Goal: Task Accomplishment & Management: Use online tool/utility

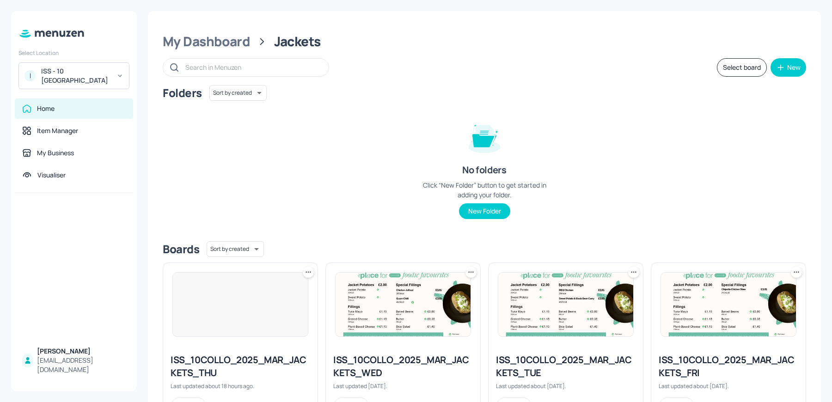
click at [89, 71] on div "ISS - 10 [GEOGRAPHIC_DATA]" at bounding box center [76, 76] width 70 height 18
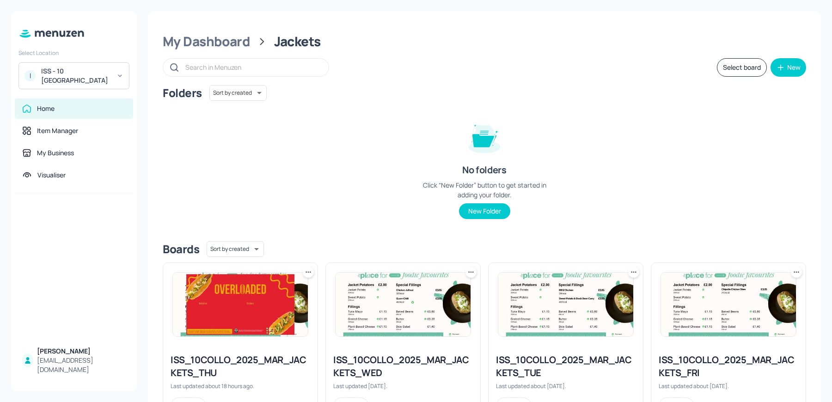
click at [112, 78] on div "I ISS - 10 South Collonade" at bounding box center [73, 75] width 111 height 27
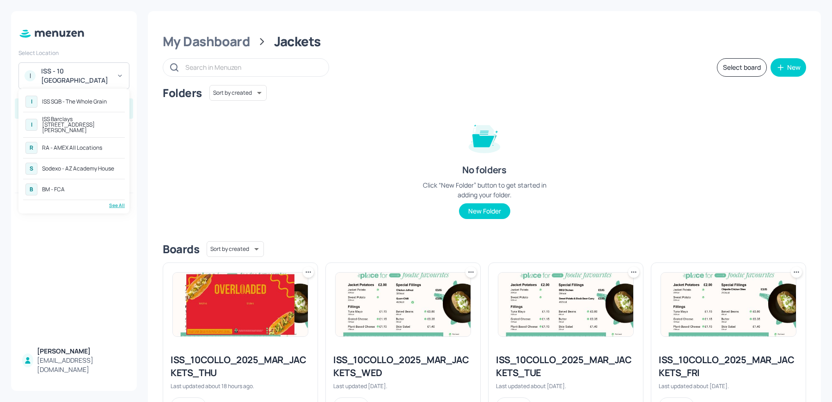
click at [114, 202] on div "See All" at bounding box center [74, 205] width 102 height 7
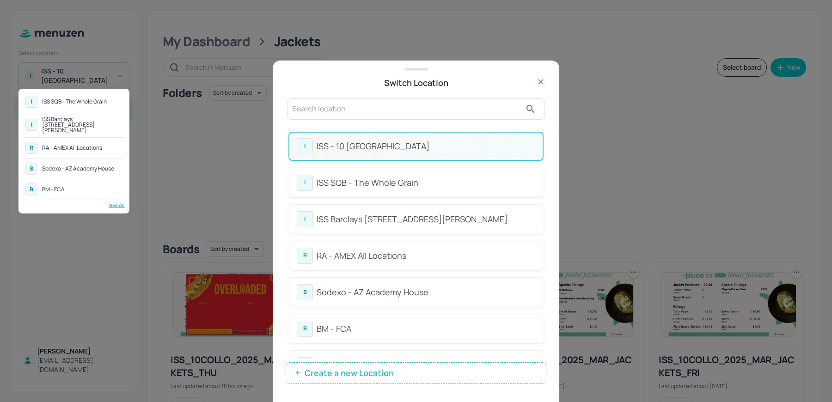
click at [333, 112] on div at bounding box center [416, 201] width 832 height 402
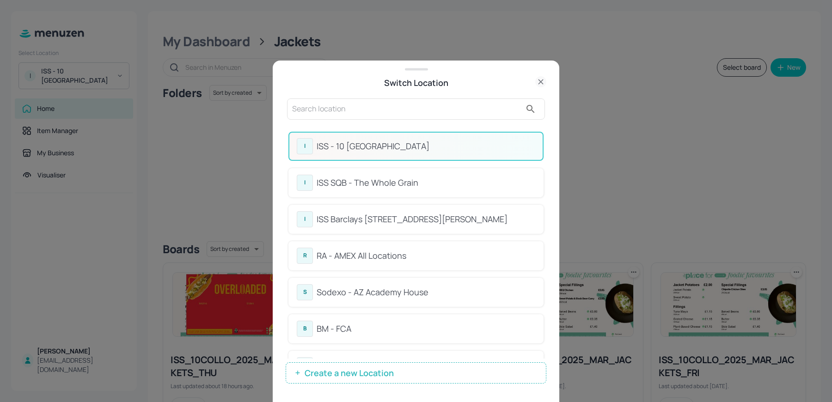
click at [333, 112] on div "I ISS SQB - The Whole Grain I ISS Barclays 1 Churchill Place R RA - AMEX All Lo…" at bounding box center [416, 201] width 832 height 402
click at [333, 112] on input "text" at bounding box center [406, 109] width 229 height 15
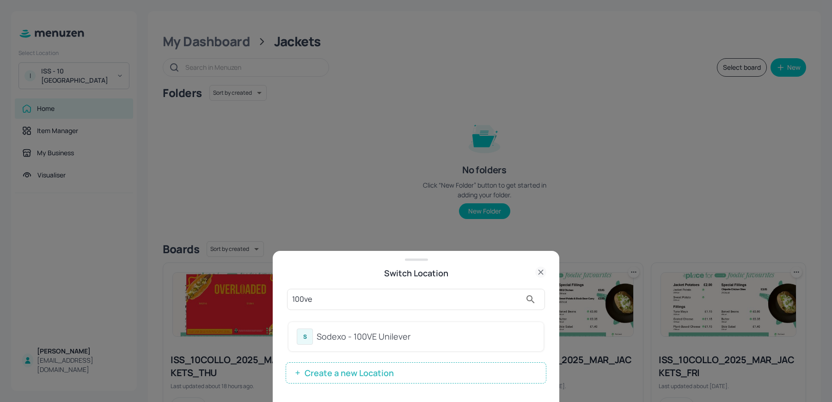
type input "100ve"
click at [354, 330] on div "Sodexo - 100VE Unilever" at bounding box center [426, 336] width 219 height 12
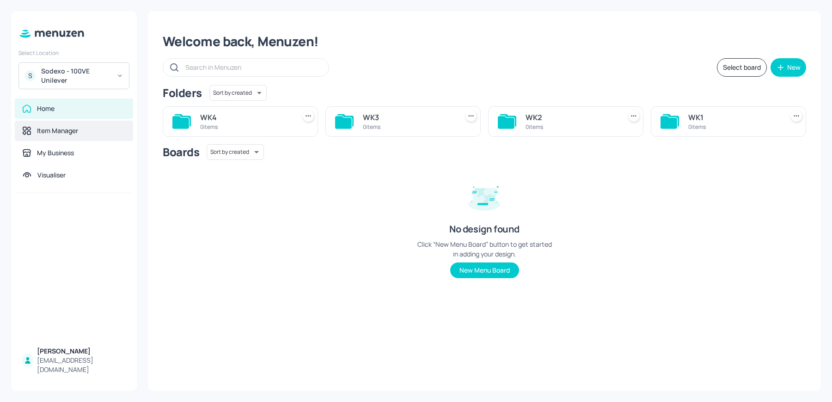
click at [68, 128] on div "Item Manager" at bounding box center [57, 130] width 41 height 9
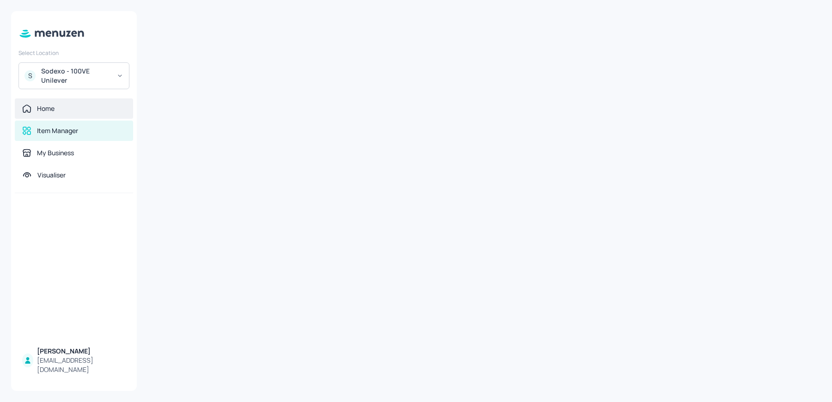
click at [57, 111] on div "Home" at bounding box center [74, 108] width 104 height 9
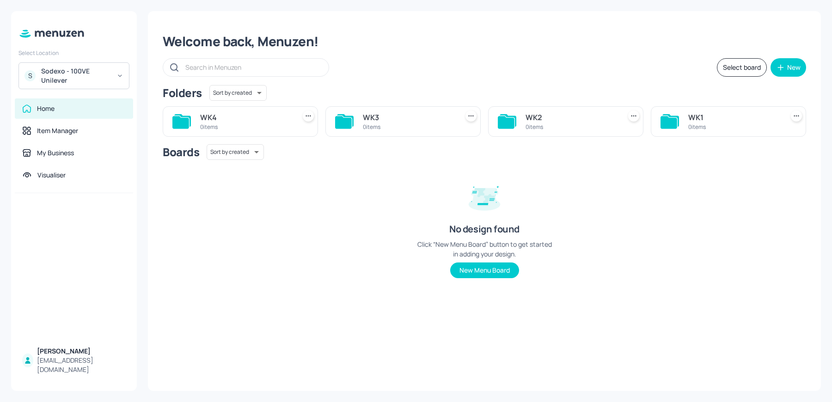
click at [691, 126] on div "0 items" at bounding box center [734, 127] width 92 height 8
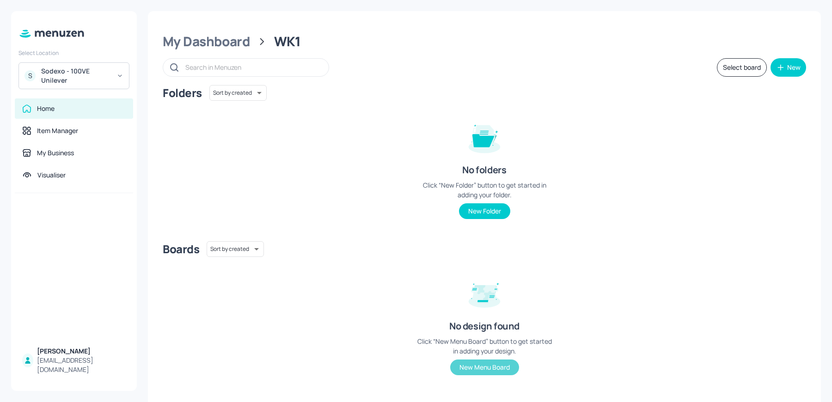
click at [481, 371] on button "New Menu Board" at bounding box center [484, 368] width 69 height 16
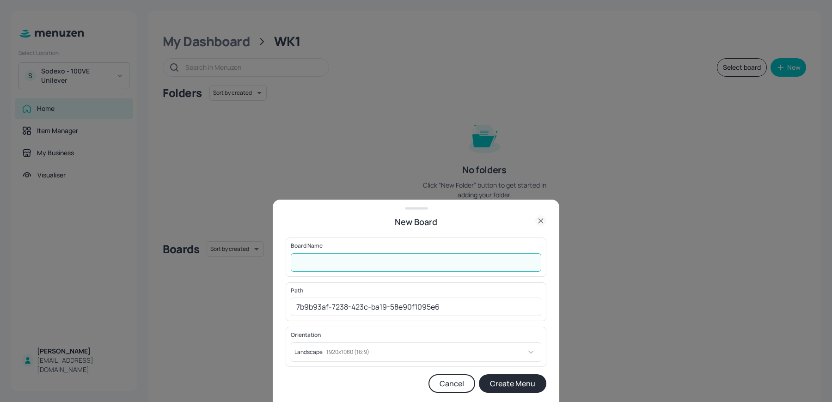
click at [327, 268] on input "text" at bounding box center [416, 262] width 251 height 18
click at [541, 223] on icon at bounding box center [540, 221] width 4 height 4
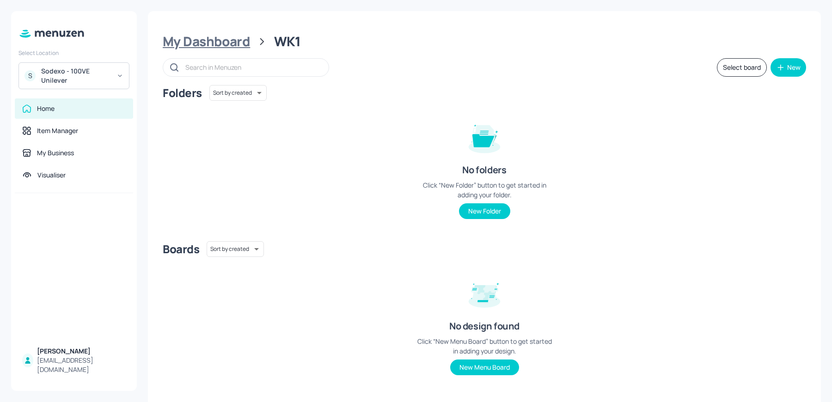
click at [216, 42] on div "My Dashboard" at bounding box center [206, 41] width 87 height 17
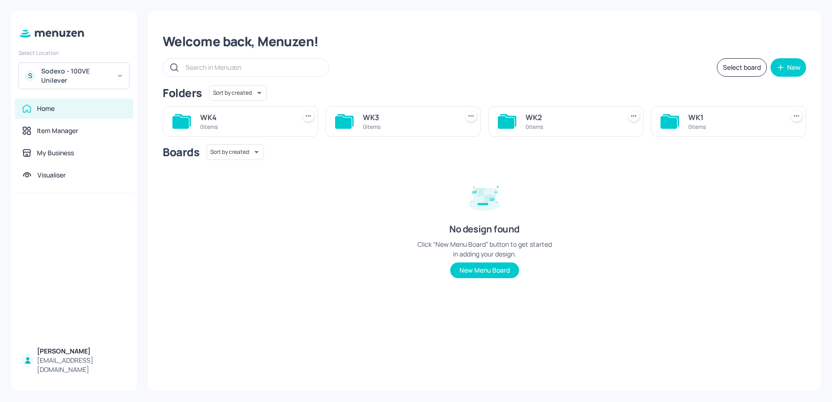
click at [308, 116] on icon at bounding box center [308, 115] width 1 height 1
click at [396, 197] on div at bounding box center [416, 201] width 832 height 402
click at [689, 134] on div "WK1 0 items" at bounding box center [728, 121] width 155 height 31
click at [694, 128] on div "0 items" at bounding box center [734, 127] width 92 height 8
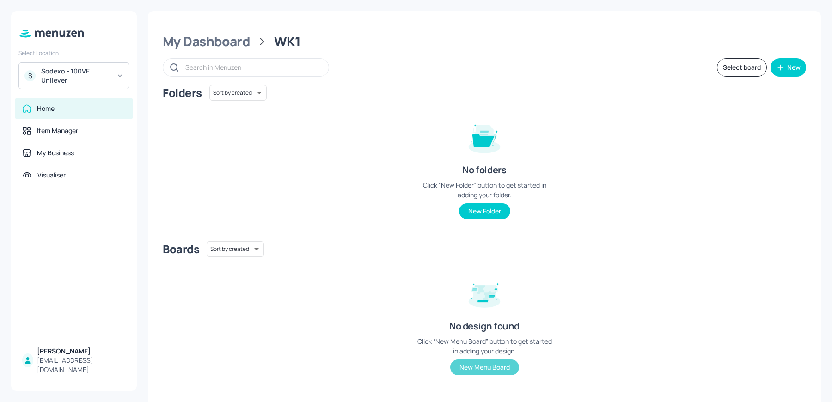
click at [491, 364] on button "New Menu Board" at bounding box center [484, 368] width 69 height 16
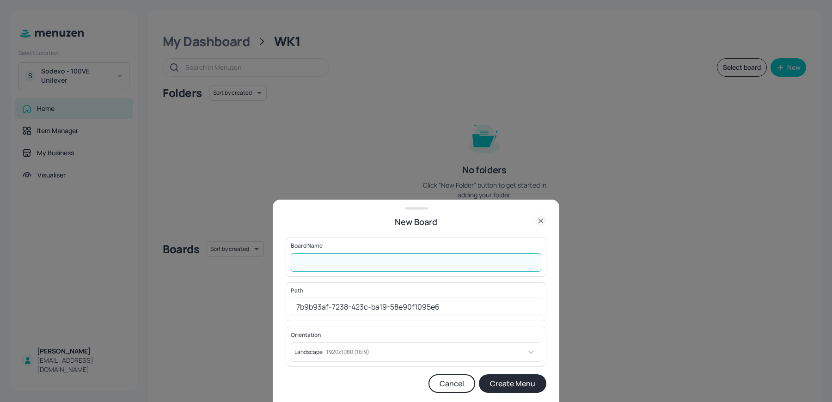
click at [319, 258] on input "text" at bounding box center [416, 262] width 251 height 18
type input "W"
type input "100VE-UNILEVER-KITCHEN-WK1-01-MON"
click at [479, 374] on button "Create Menu" at bounding box center [512, 383] width 67 height 18
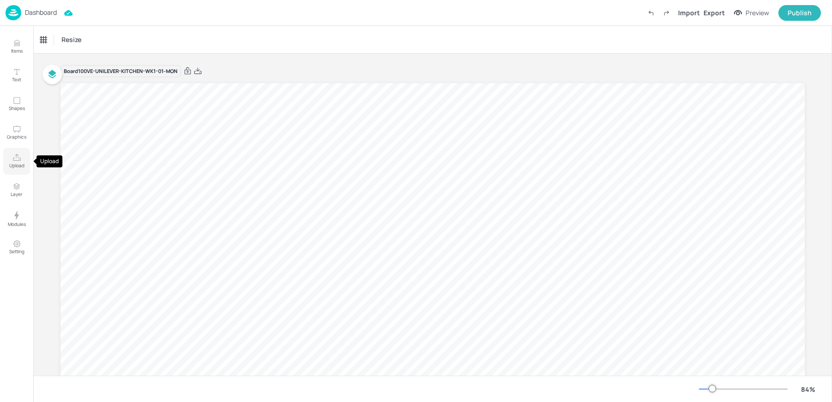
click at [14, 163] on p "Upload" at bounding box center [16, 165] width 15 height 6
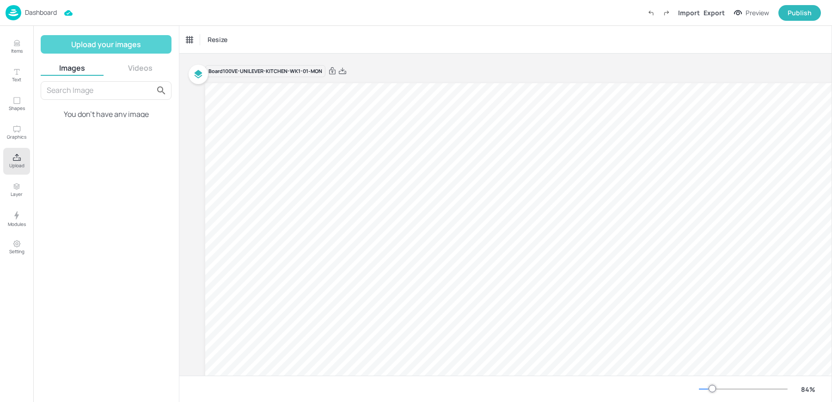
click at [88, 50] on button "Upload your images" at bounding box center [106, 44] width 131 height 18
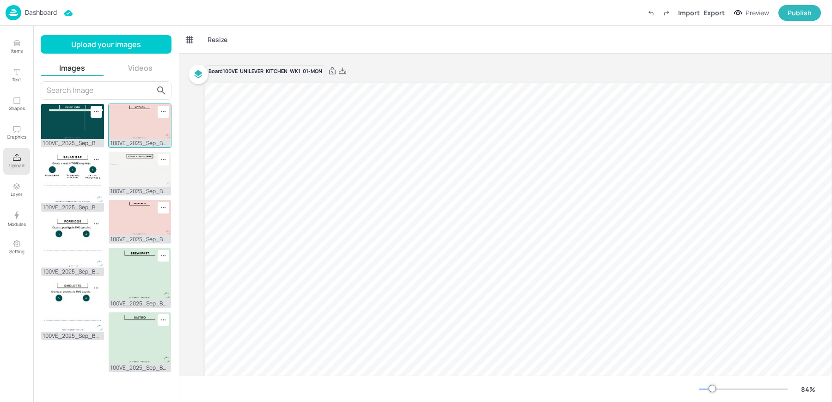
click at [132, 116] on img at bounding box center [140, 121] width 63 height 35
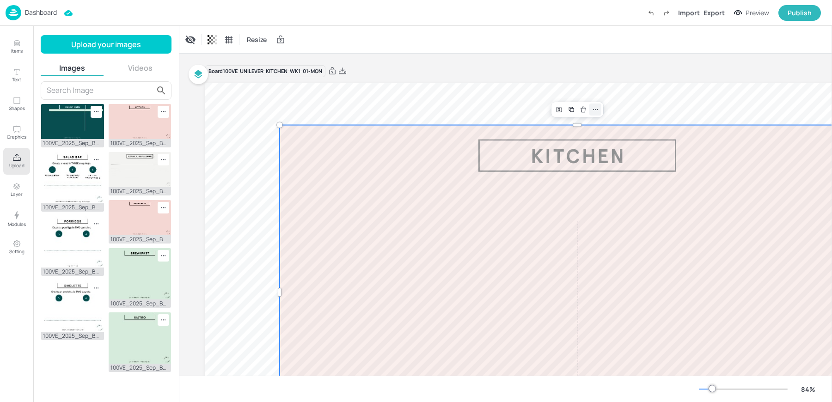
click at [597, 112] on icon at bounding box center [595, 109] width 7 height 7
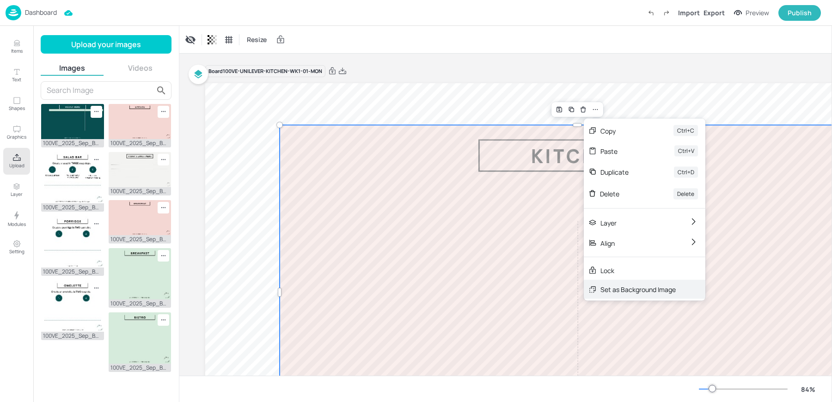
click at [626, 297] on div "Set as Background Image" at bounding box center [645, 289] width 122 height 19
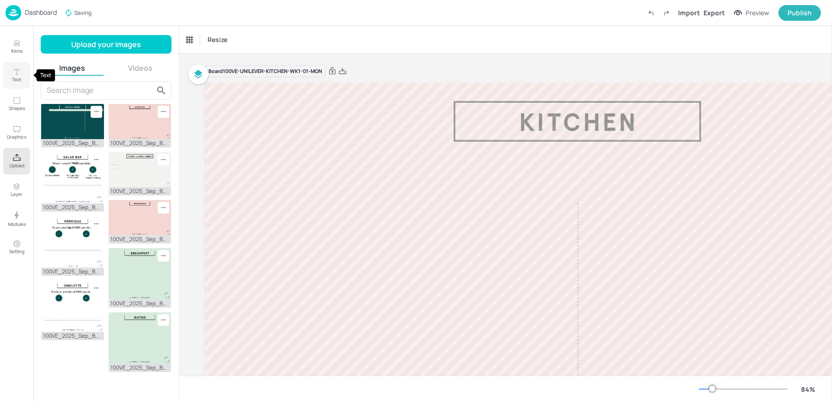
click at [12, 73] on icon "Text" at bounding box center [16, 71] width 9 height 9
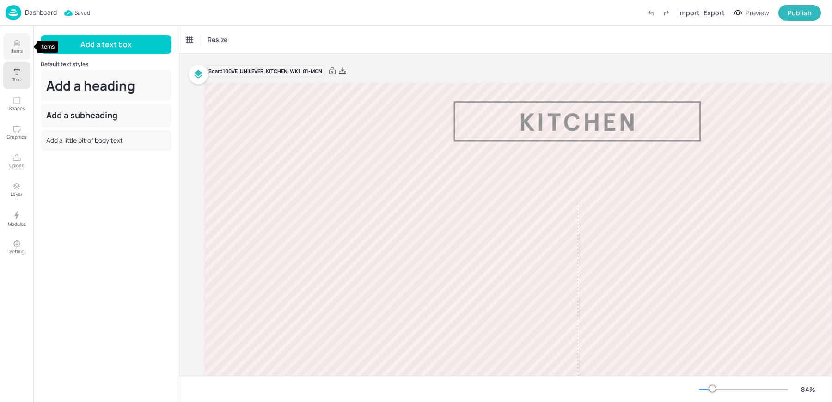
click at [16, 48] on p "Items" at bounding box center [17, 51] width 12 height 6
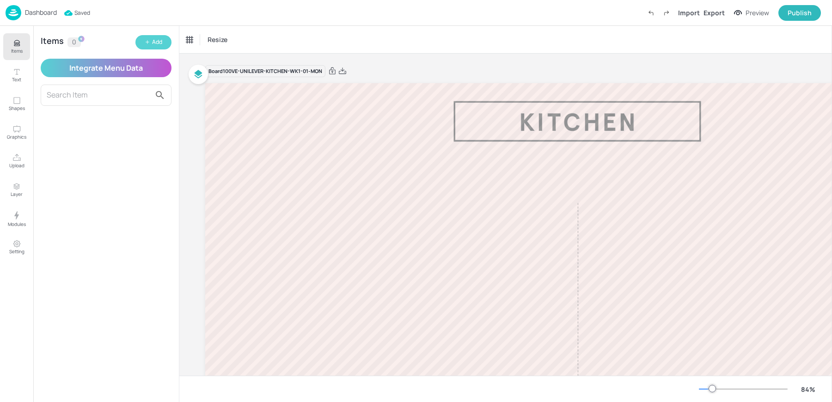
click at [162, 40] on button "Add" at bounding box center [153, 42] width 36 height 14
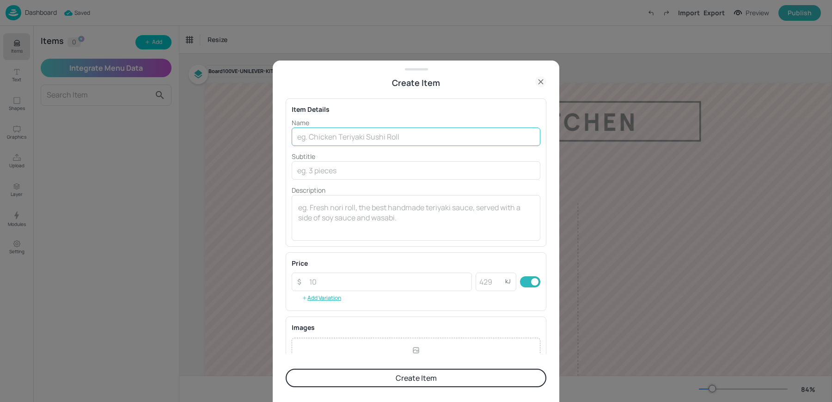
click at [412, 131] on input "text" at bounding box center [416, 137] width 249 height 18
type input "[DATE]"
click at [364, 380] on button "Create Item" at bounding box center [416, 378] width 261 height 18
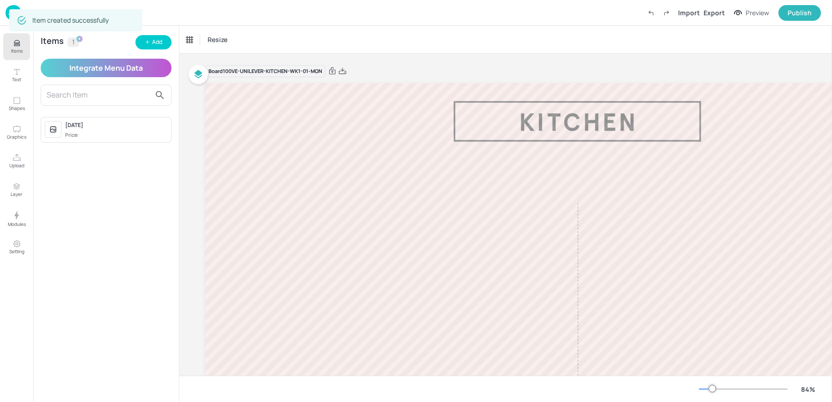
click at [156, 46] on div "Add" at bounding box center [157, 42] width 10 height 9
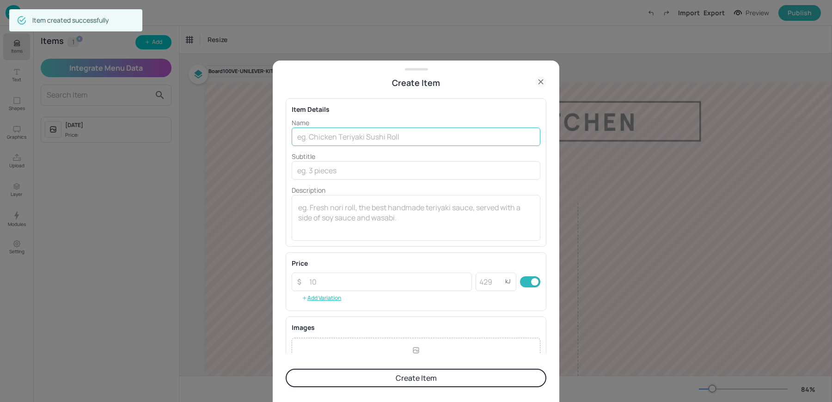
click at [361, 134] on input "text" at bounding box center [416, 137] width 249 height 18
type input "[DATE]"
click at [286, 369] on button "Create Item" at bounding box center [416, 378] width 261 height 18
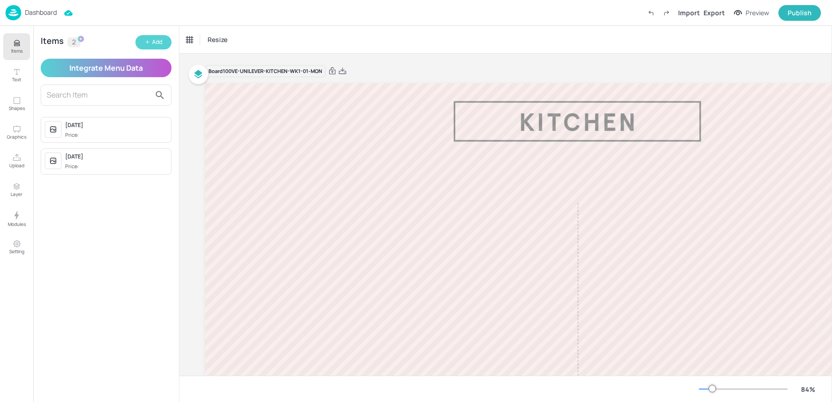
click at [147, 44] on icon "button" at bounding box center [148, 42] width 6 height 6
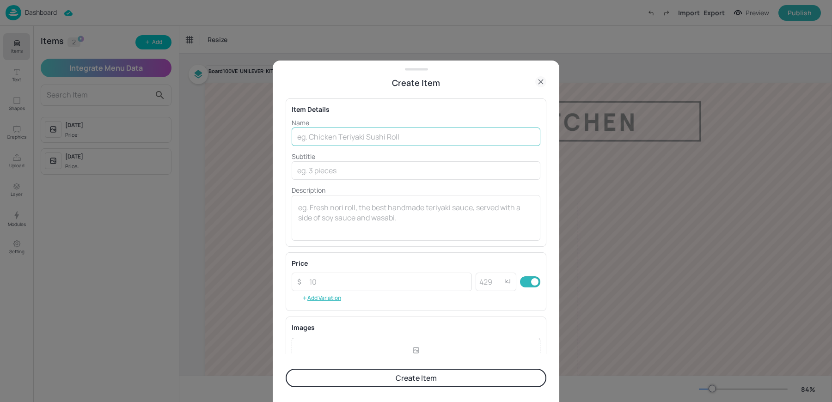
click at [329, 145] on input "text" at bounding box center [416, 137] width 249 height 18
type input "[DATE]"
click at [286, 369] on button "Create Item" at bounding box center [416, 378] width 261 height 18
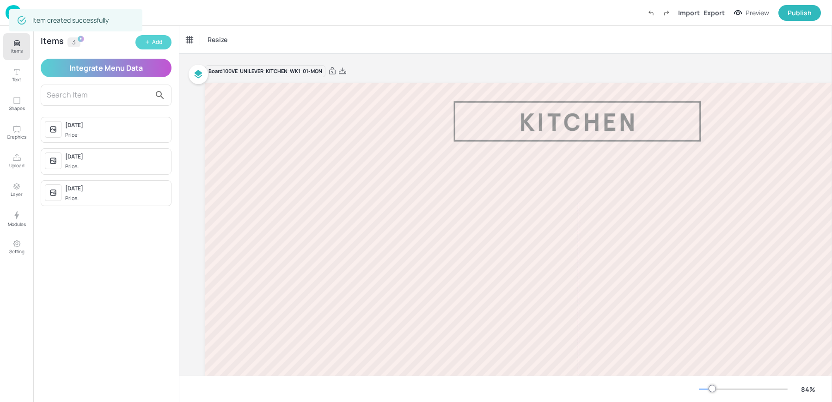
click at [146, 40] on icon "button" at bounding box center [148, 42] width 6 height 6
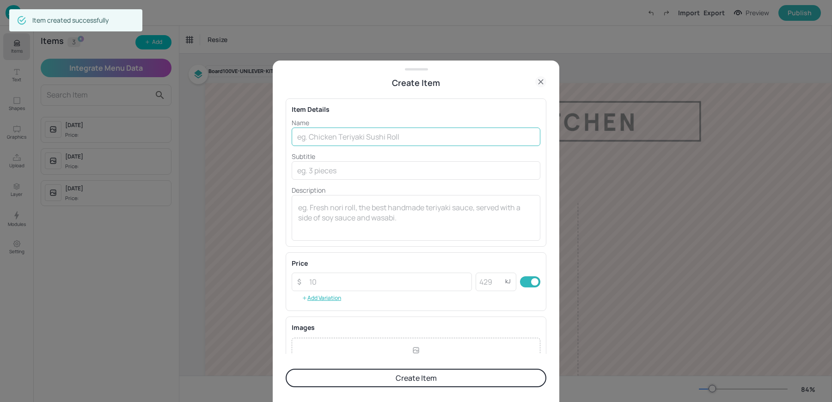
click at [320, 144] on input "text" at bounding box center [416, 137] width 249 height 18
type input "[DATE]"
click at [286, 369] on button "Create Item" at bounding box center [416, 378] width 261 height 18
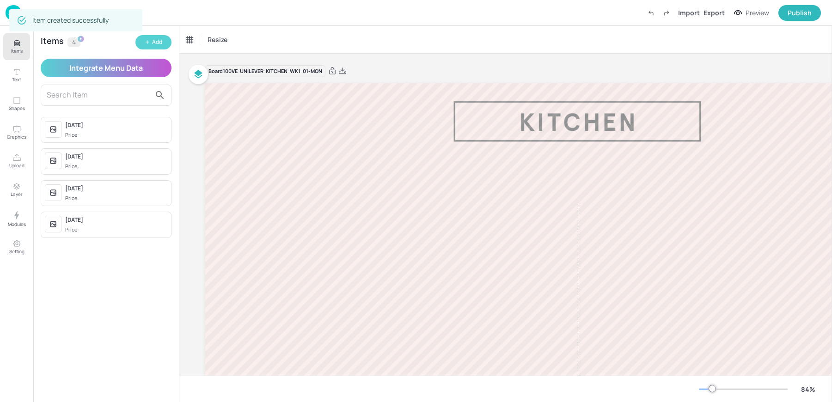
click at [149, 48] on button "Add" at bounding box center [153, 42] width 36 height 14
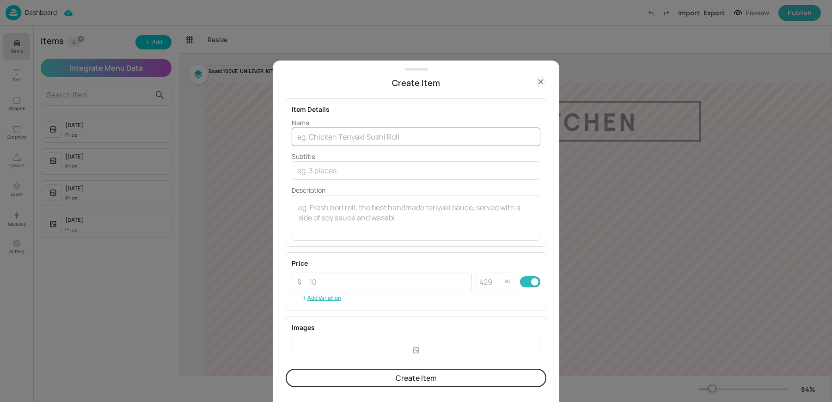
click at [339, 136] on input "text" at bounding box center [416, 137] width 249 height 18
type input "[DATE]"
click at [286, 369] on button "Create Item" at bounding box center [416, 378] width 261 height 18
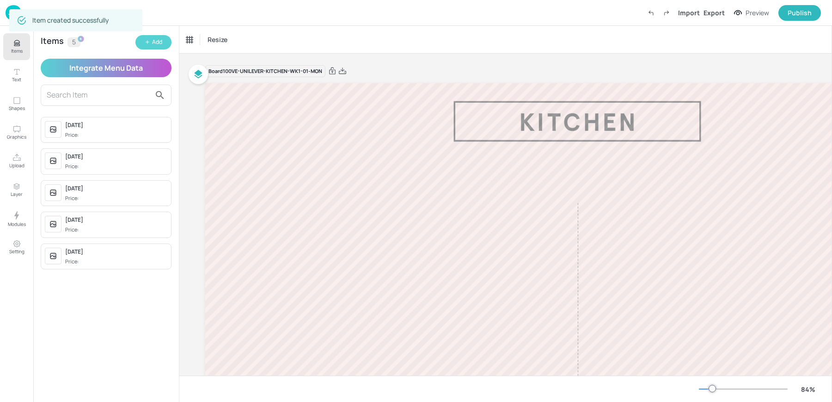
click at [137, 39] on button "Add" at bounding box center [153, 42] width 36 height 14
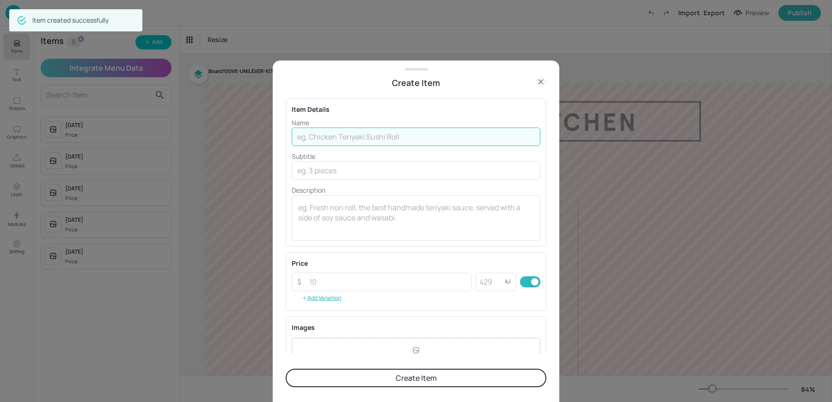
click at [397, 136] on input "text" at bounding box center [416, 137] width 249 height 18
paste input "100VE_2025_Sep_BG_Salad"
click at [339, 143] on input "100VE_2025_Sep_BG_Salad" at bounding box center [416, 137] width 249 height 18
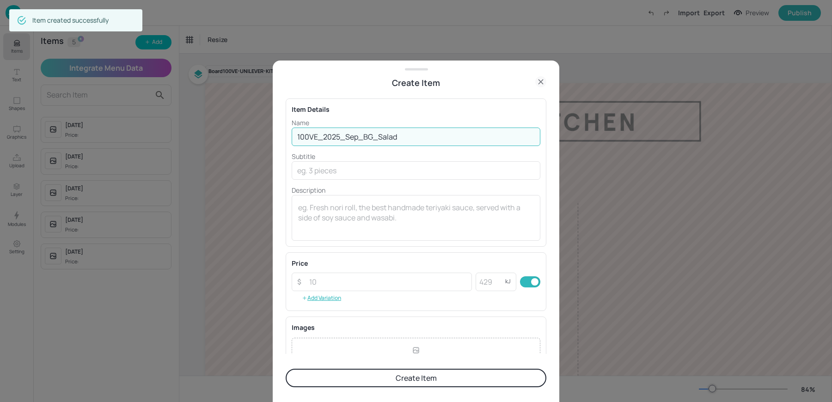
paste input "Roast Chicken"
type input "Roast Chicken"
click at [358, 203] on textarea at bounding box center [416, 217] width 236 height 31
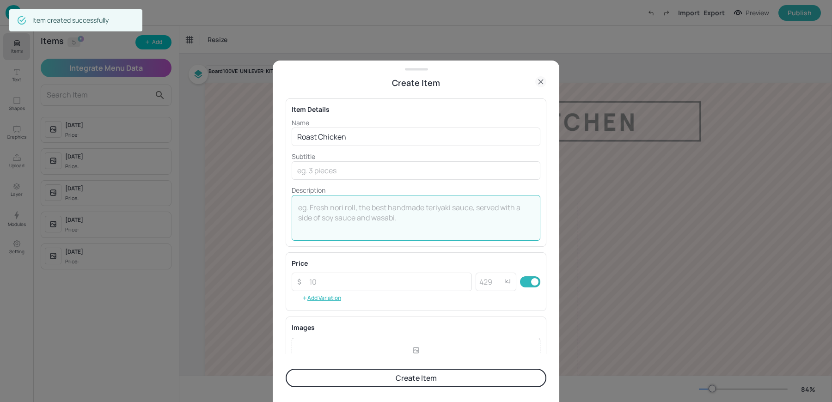
paste textarea "with Spelt & Savoy Cabbage"
type textarea "with Spelt & Savoy Cabbage"
click at [348, 208] on textarea "with Spelt & Savoy Cabbage" at bounding box center [416, 217] width 236 height 31
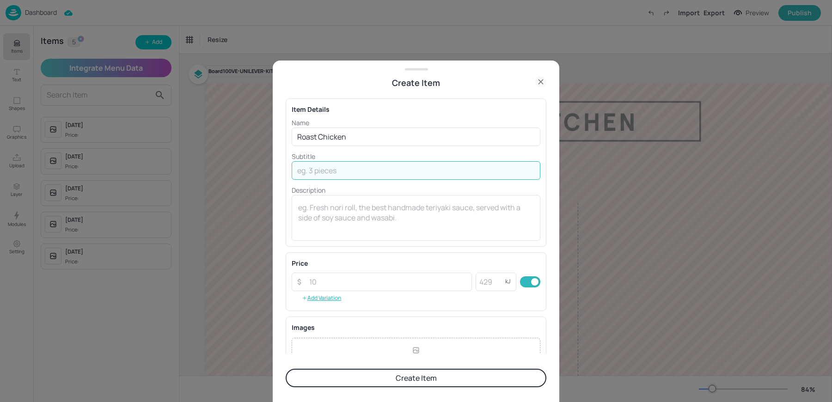
click at [336, 174] on input "text" at bounding box center [416, 170] width 249 height 18
paste input "with Spelt & Savoy Cabbage"
type input "with Spelt & Savoy Cabbage"
click at [403, 280] on input "number" at bounding box center [388, 282] width 168 height 18
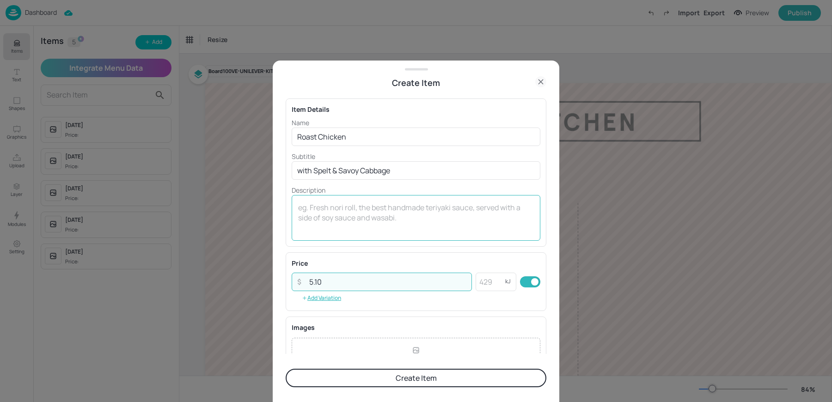
type input "5.10"
click at [377, 219] on textarea at bounding box center [416, 217] width 236 height 31
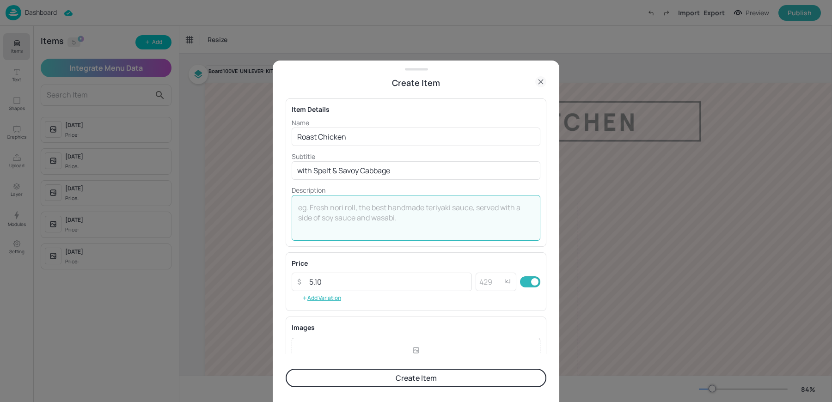
scroll to position [100, 0]
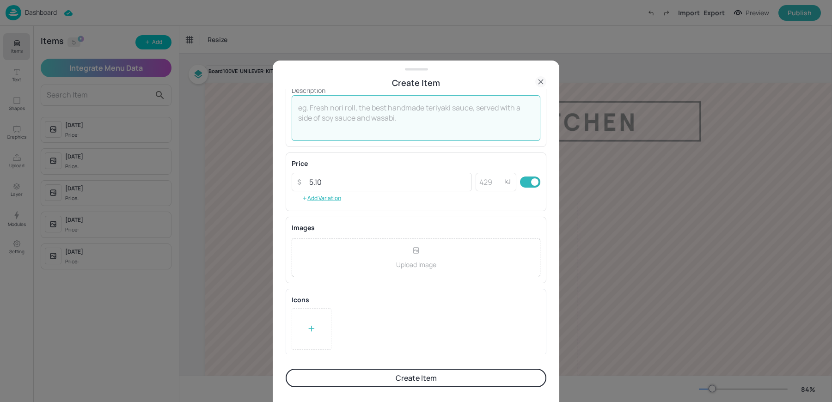
click at [309, 335] on div at bounding box center [312, 329] width 40 height 42
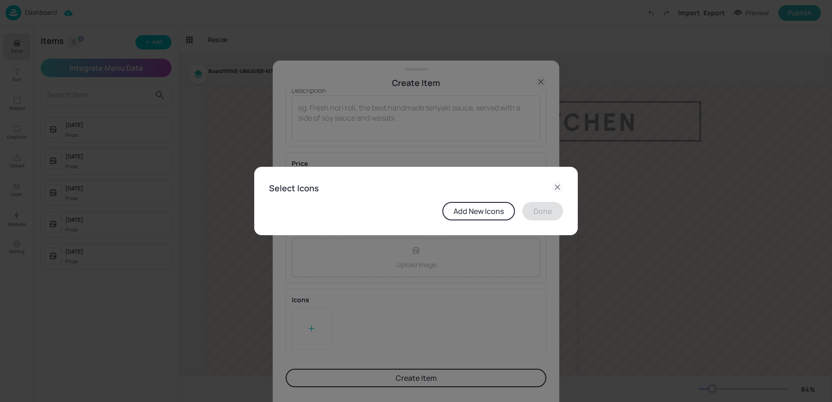
click at [470, 207] on button "Add New Icons" at bounding box center [478, 211] width 73 height 18
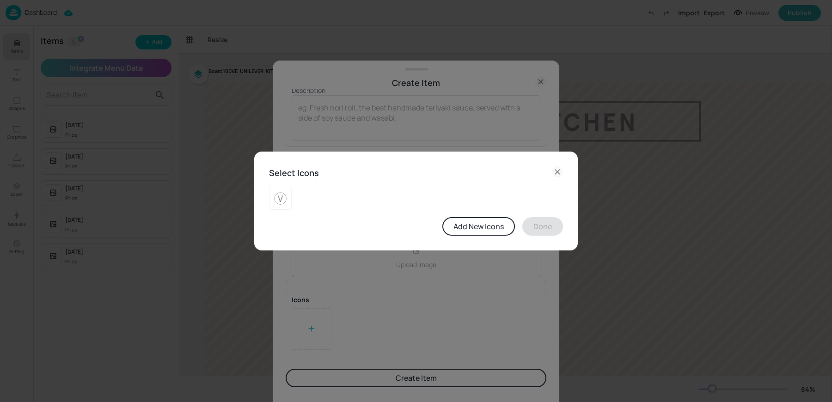
click at [469, 231] on button "Add New Icons" at bounding box center [478, 226] width 73 height 18
click at [552, 168] on icon at bounding box center [557, 171] width 11 height 11
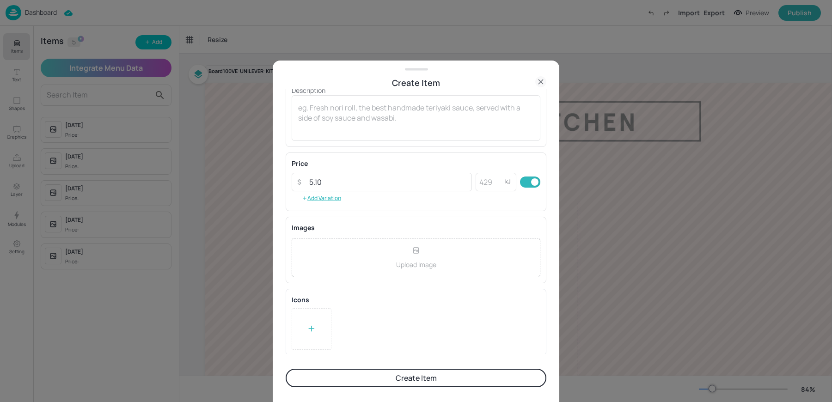
click at [372, 374] on button "Create Item" at bounding box center [416, 378] width 261 height 18
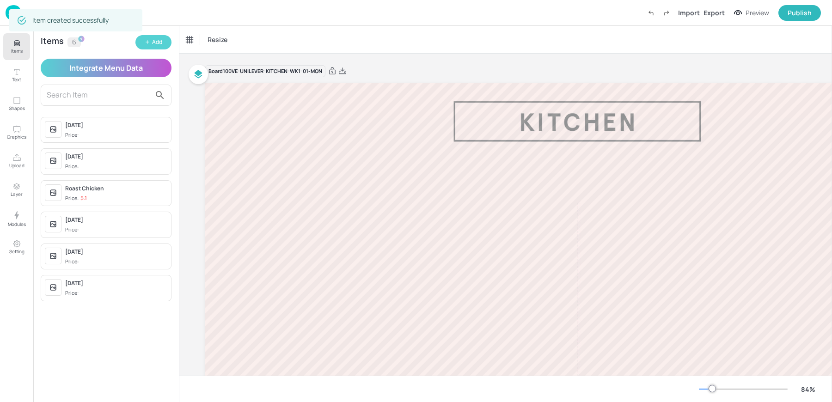
click at [147, 35] on button "Add" at bounding box center [153, 42] width 36 height 14
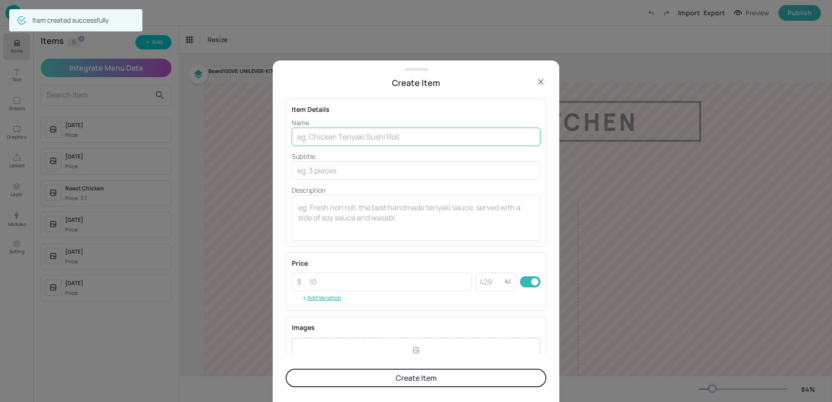
click at [396, 138] on input "text" at bounding box center [416, 137] width 249 height 18
paste input "Tamari & Ginger Cauliflower Bao Buns"
type input "Tamari & Ginger Cauliflower Bao Buns"
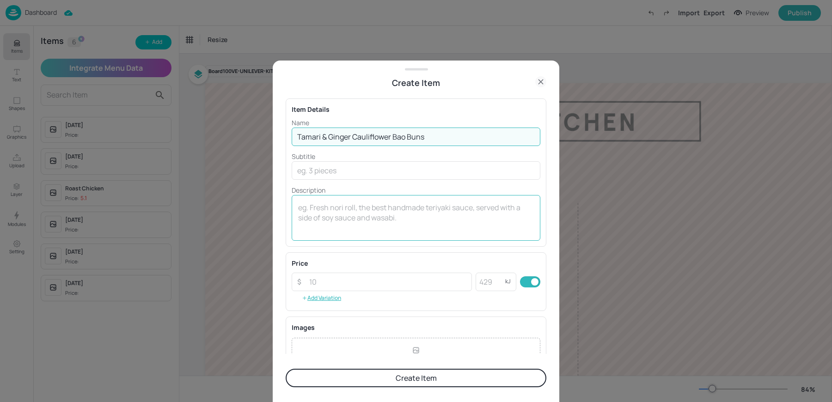
click at [391, 214] on textarea at bounding box center [416, 217] width 236 height 31
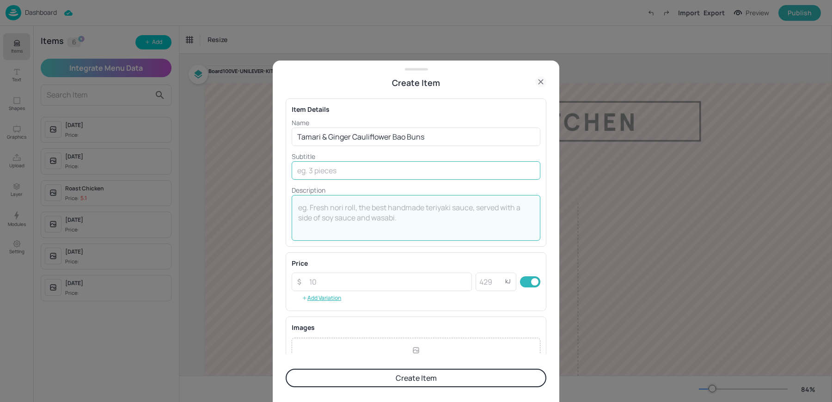
click at [352, 179] on input "text" at bounding box center [416, 170] width 249 height 18
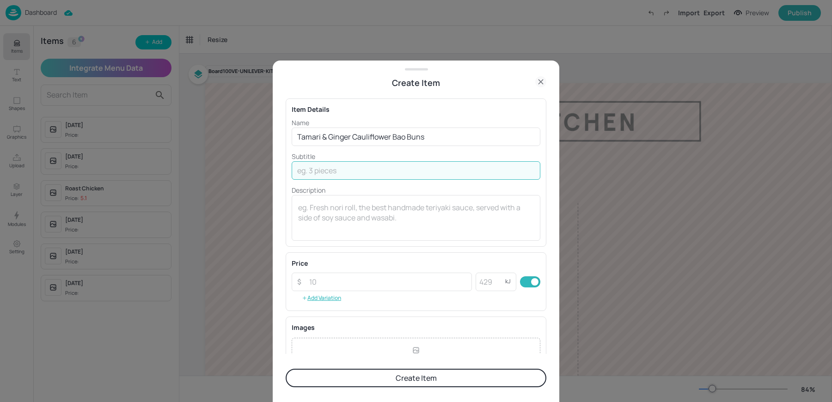
click at [348, 174] on input "text" at bounding box center [416, 170] width 249 height 18
paste input "with Asian Slaw & Chargrilled Corn Ribs ("
type input "with Asian Slaw & Chargrilled Corn Ribs"
click at [347, 278] on input "number" at bounding box center [388, 282] width 168 height 18
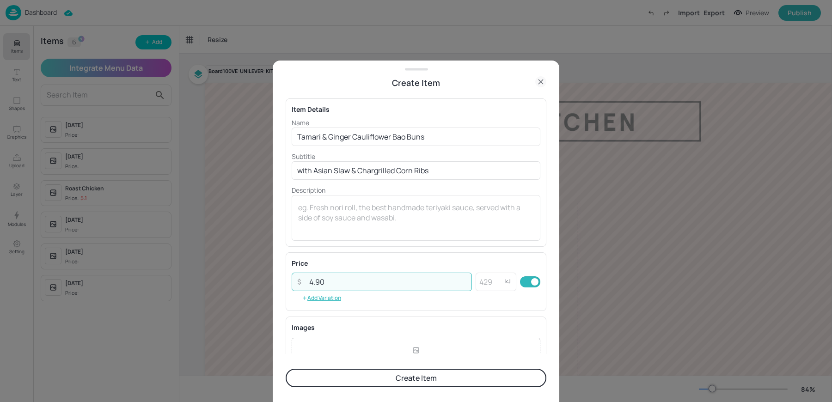
type input "4.90"
click at [457, 301] on div "Price ​ 4.90 ​ kJ ​ Add Variation" at bounding box center [416, 281] width 249 height 47
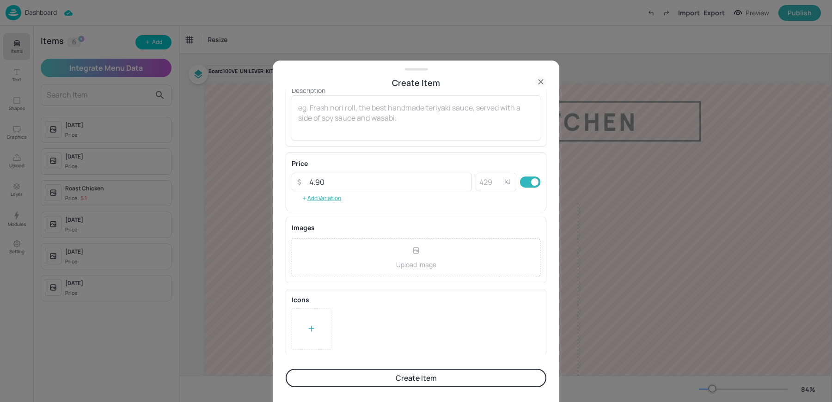
click at [299, 310] on div at bounding box center [312, 329] width 40 height 42
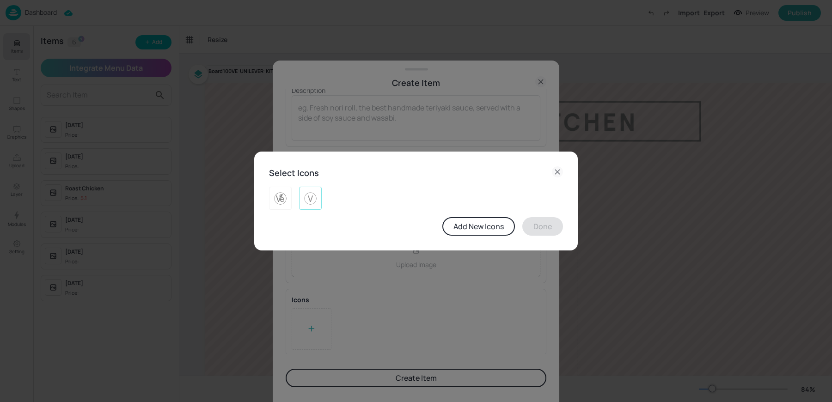
click at [307, 194] on img at bounding box center [310, 198] width 14 height 15
click at [544, 227] on button "Done" at bounding box center [542, 226] width 41 height 18
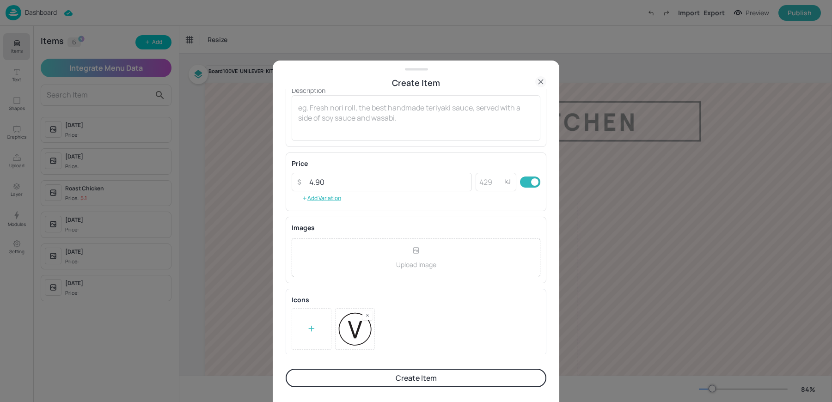
click at [403, 370] on button "Create Item" at bounding box center [416, 378] width 261 height 18
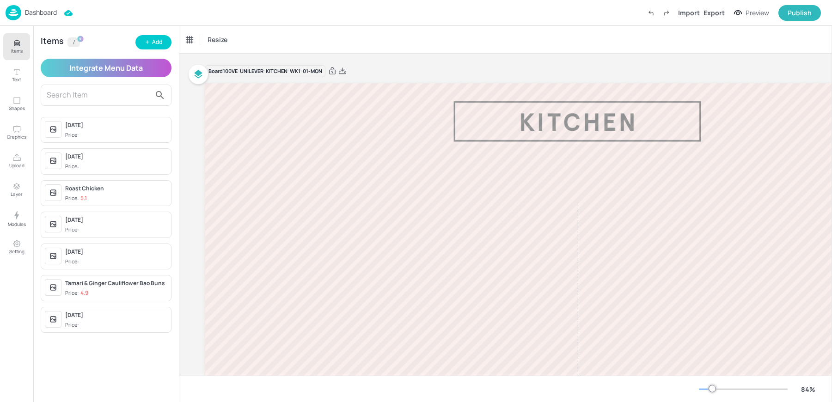
click at [102, 195] on span "Price: 5.1" at bounding box center [116, 199] width 102 height 8
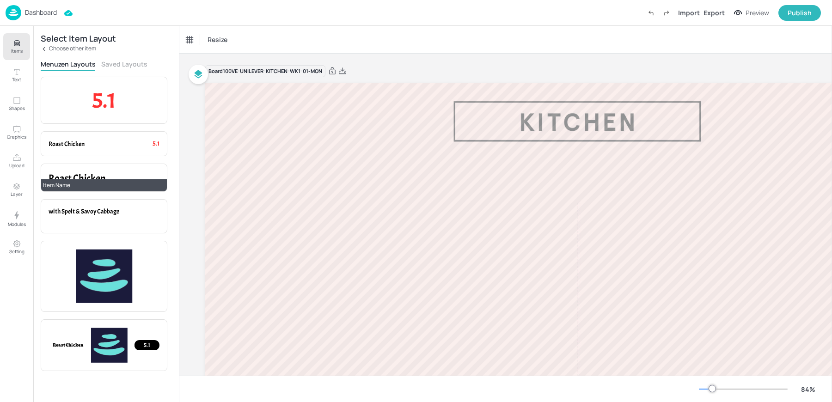
click at [90, 178] on span "Roast Chicken" at bounding box center [77, 177] width 57 height 13
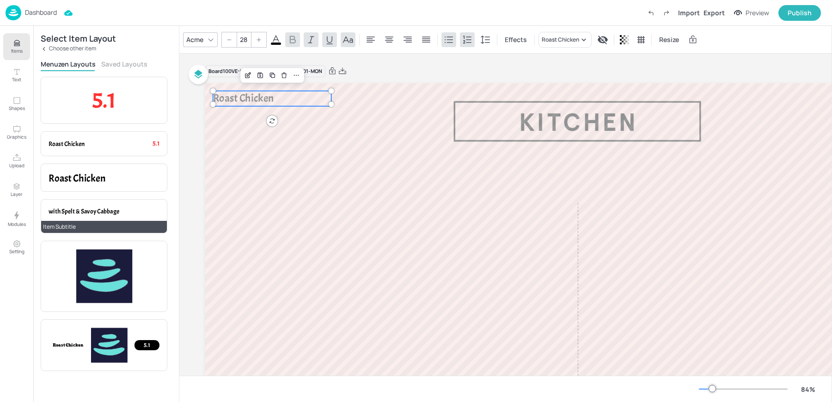
click at [90, 208] on span "with Spelt & Savoy Cabbage" at bounding box center [84, 212] width 71 height 8
type input "--"
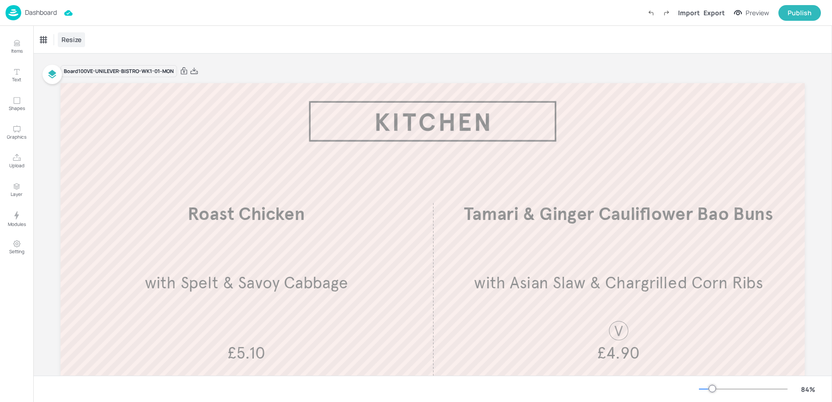
click at [80, 44] on span "Resize" at bounding box center [72, 40] width 24 height 10
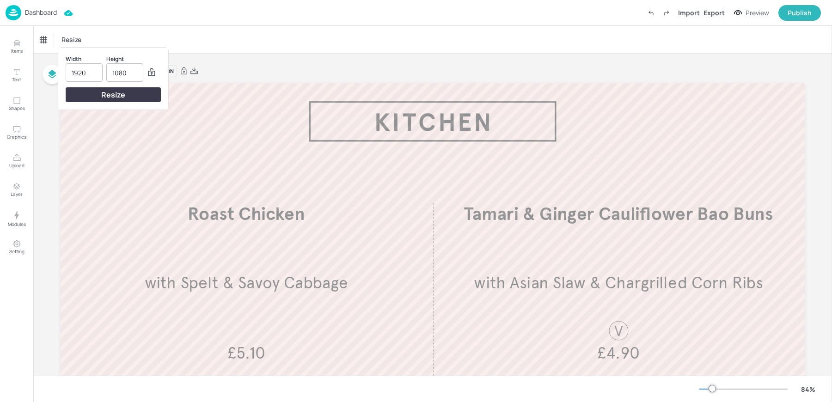
click at [87, 74] on input "1920" at bounding box center [84, 73] width 25 height 18
type input "1315"
click at [99, 92] on div "Resize" at bounding box center [113, 94] width 95 height 15
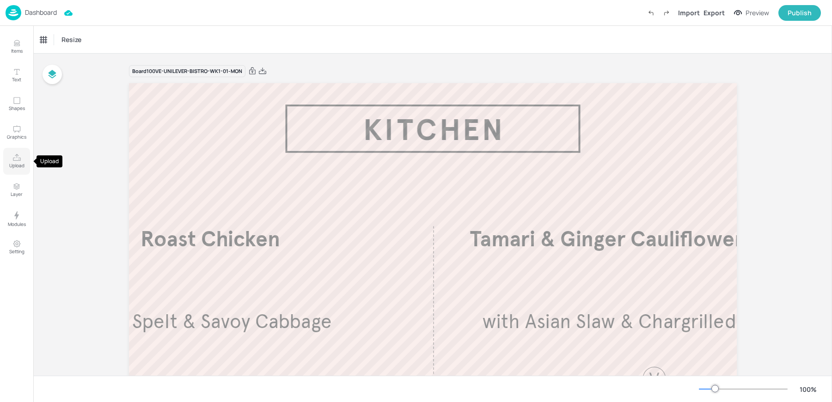
click at [15, 163] on p "Upload" at bounding box center [16, 165] width 15 height 6
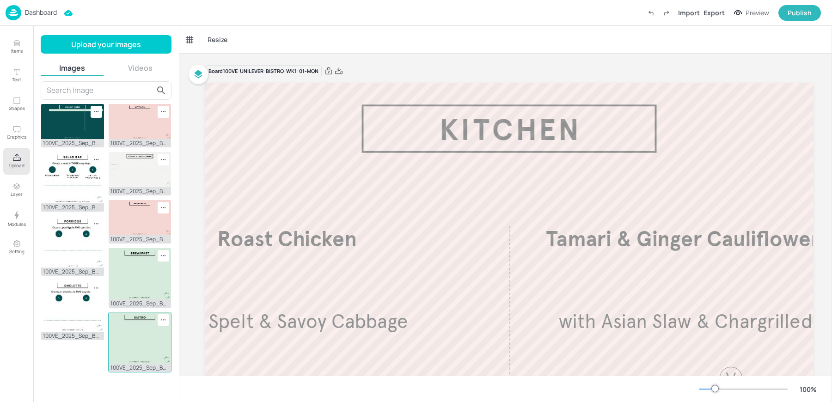
click at [138, 327] on img at bounding box center [140, 337] width 63 height 51
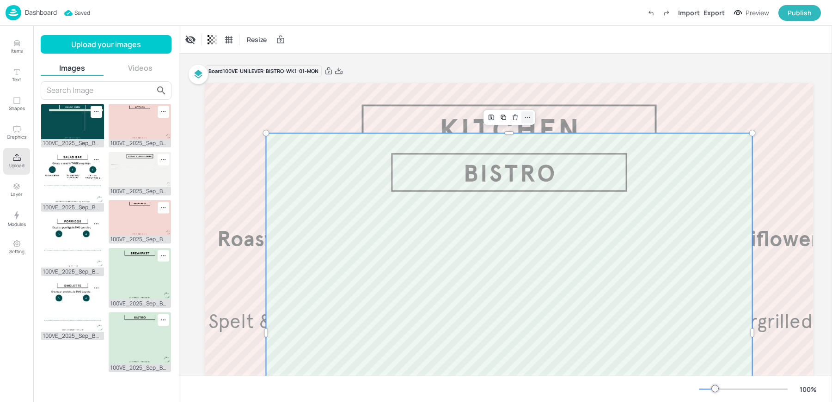
click at [530, 115] on icon at bounding box center [527, 117] width 7 height 7
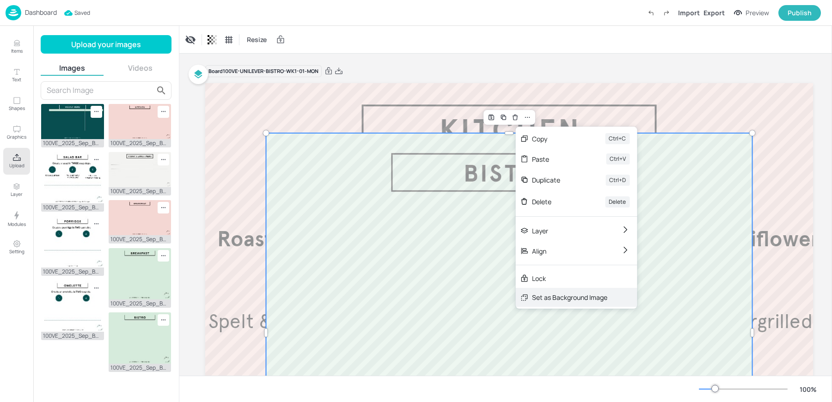
click at [555, 296] on div "Set as Background Image" at bounding box center [569, 298] width 75 height 10
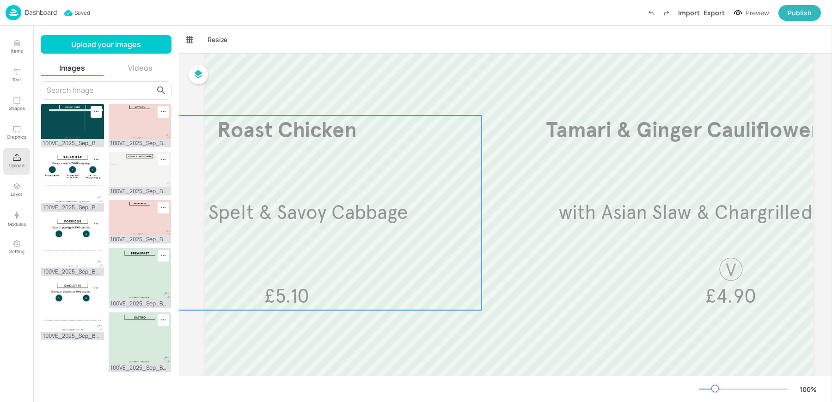
scroll to position [116, 0]
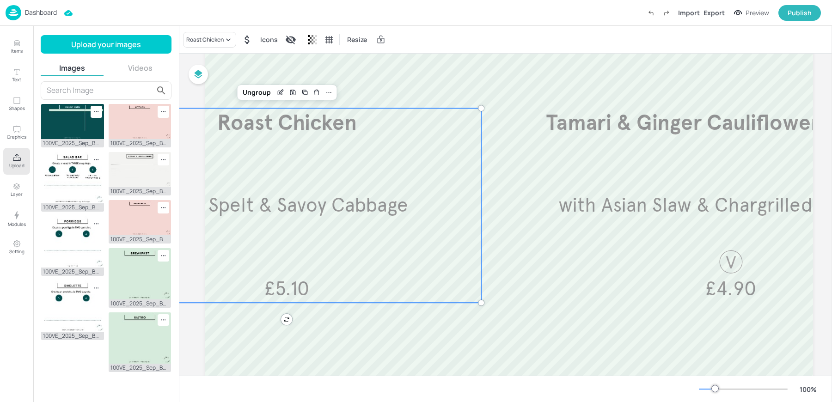
click at [314, 206] on span "with Spelt & Savoy Cabbage" at bounding box center [286, 205] width 243 height 24
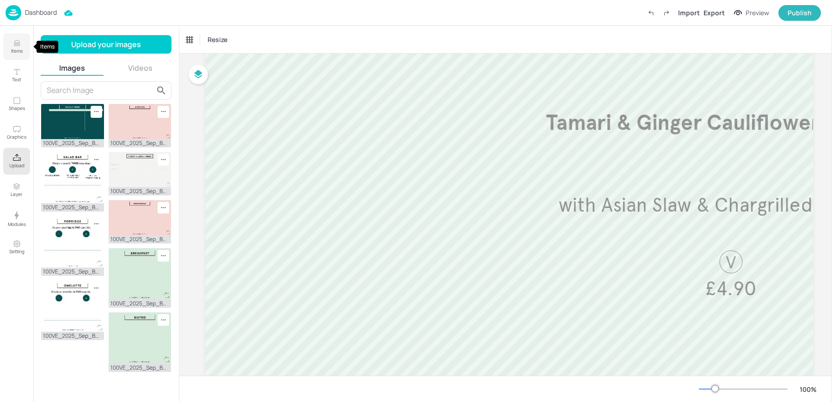
click at [7, 50] on button "Items" at bounding box center [16, 46] width 27 height 27
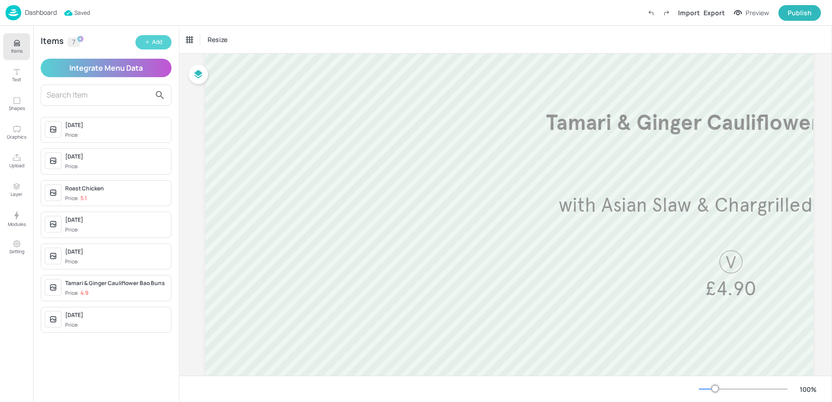
click at [143, 38] on button "Add" at bounding box center [153, 42] width 36 height 14
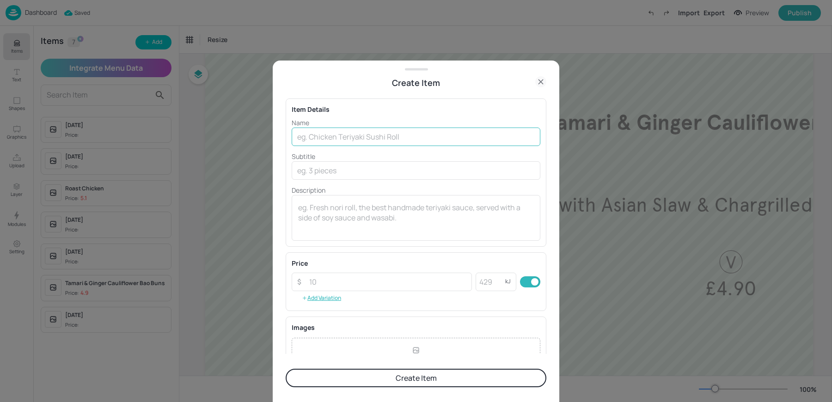
click at [330, 130] on input "text" at bounding box center [416, 137] width 249 height 18
paste input "Dijon Roasted Salmon & Squash Bowl"
type input "Dijon Roasted Salmon & Squash Bowl"
click at [337, 283] on input "number" at bounding box center [388, 282] width 168 height 18
paste input "5.60"
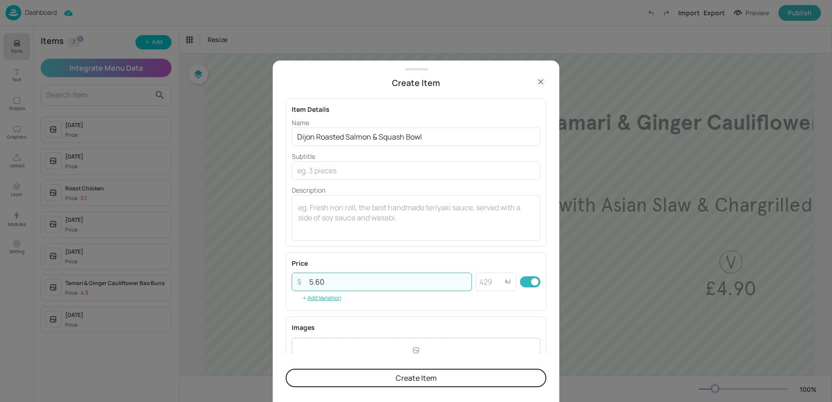
type input "5.60"
click at [369, 369] on button "Create Item" at bounding box center [416, 378] width 261 height 18
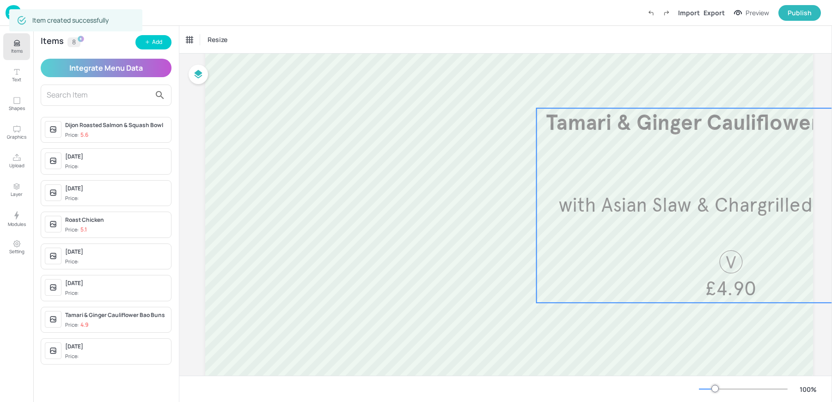
click at [573, 191] on div "Tamari & Ginger Cauliflower Bao Buns with Asian Slaw & Chargrilled Corn Ribs £4…" at bounding box center [731, 205] width 389 height 195
click at [235, 37] on div "Tamari & Ginger Cauliflower Bao Buns" at bounding box center [224, 40] width 77 height 8
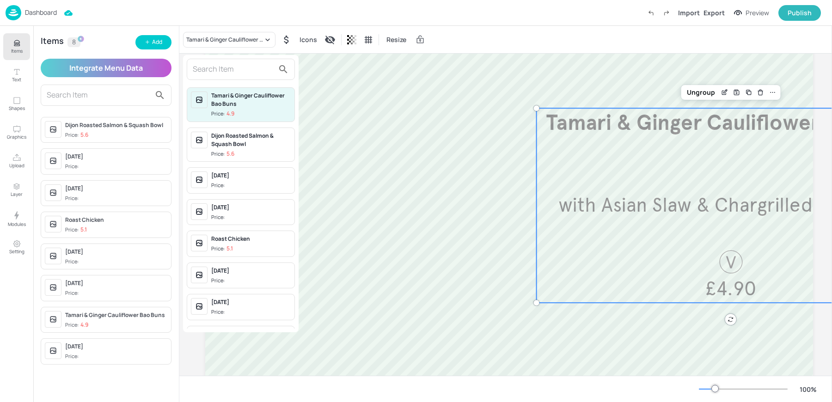
click at [234, 142] on div "Dijon Roasted Salmon & Squash Bowl" at bounding box center [250, 140] width 79 height 17
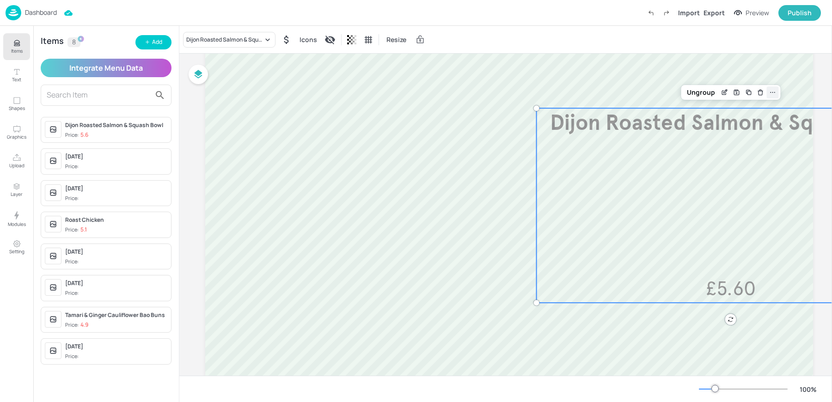
click at [776, 95] on icon at bounding box center [772, 92] width 7 height 7
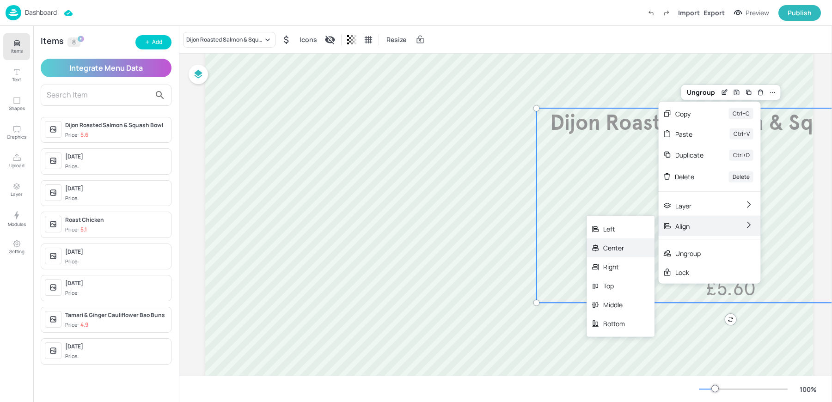
click at [627, 251] on div "Center" at bounding box center [621, 247] width 68 height 19
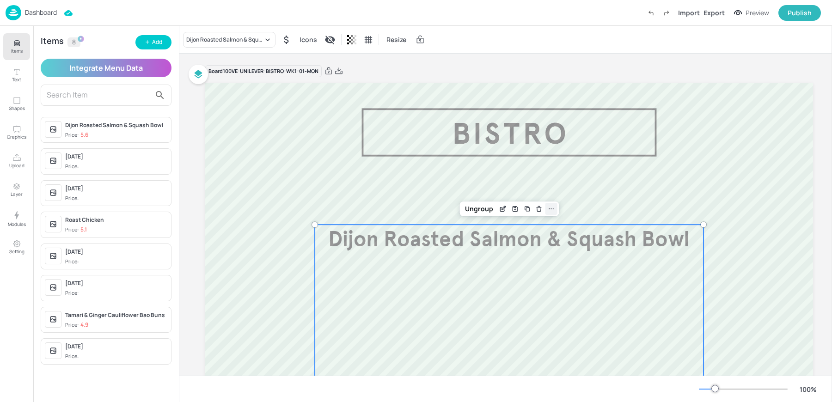
click at [552, 210] on icon at bounding box center [550, 208] width 7 height 7
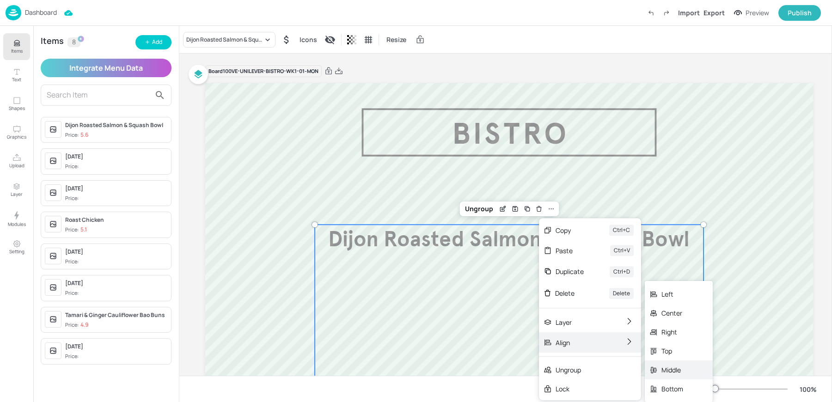
click at [681, 367] on div "Middle" at bounding box center [672, 370] width 22 height 10
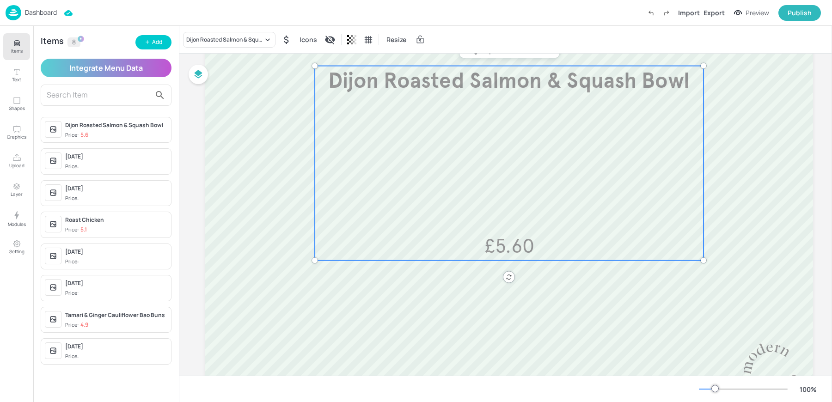
scroll to position [177, 0]
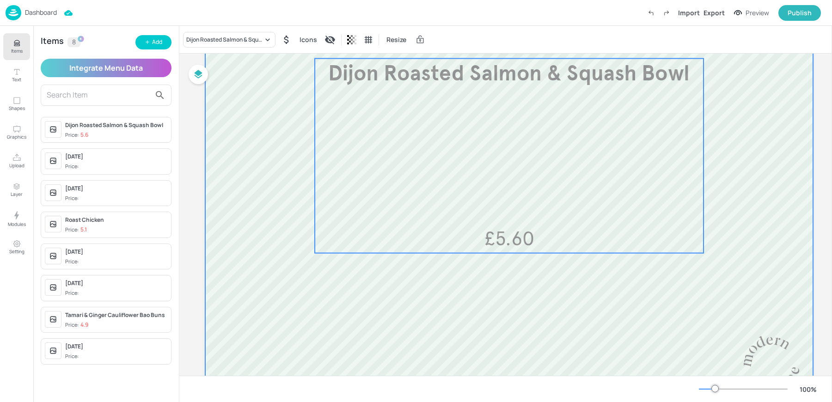
click at [448, 313] on div at bounding box center [509, 155] width 608 height 499
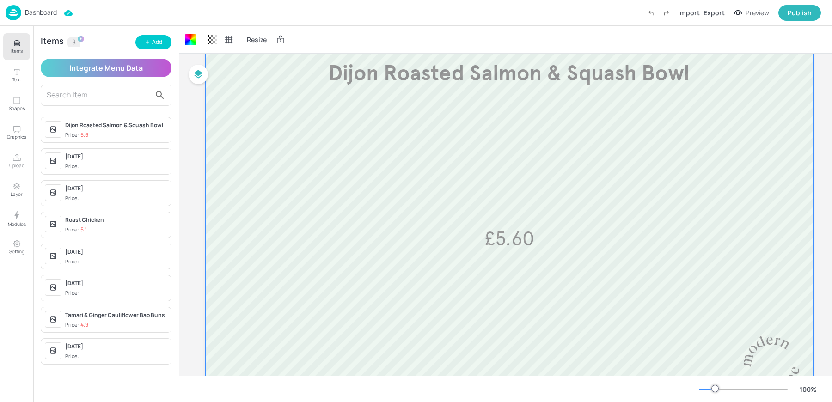
click at [15, 39] on icon "Items" at bounding box center [16, 43] width 9 height 9
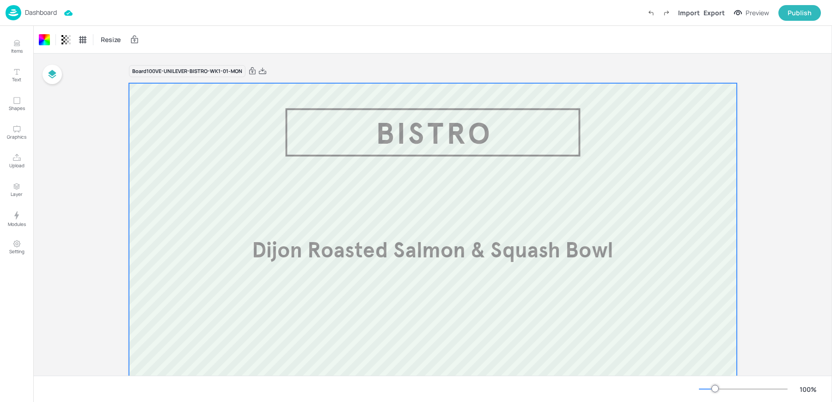
click at [388, 57] on div "Board 100VE-UNILEVER-BISTRO-WK1-01-MON Dijon Roasted Salmon & Squash Bowl £5.60" at bounding box center [433, 330] width 608 height 552
click at [316, 43] on div "Resize" at bounding box center [432, 39] width 799 height 27
click at [12, 13] on img at bounding box center [14, 12] width 16 height 15
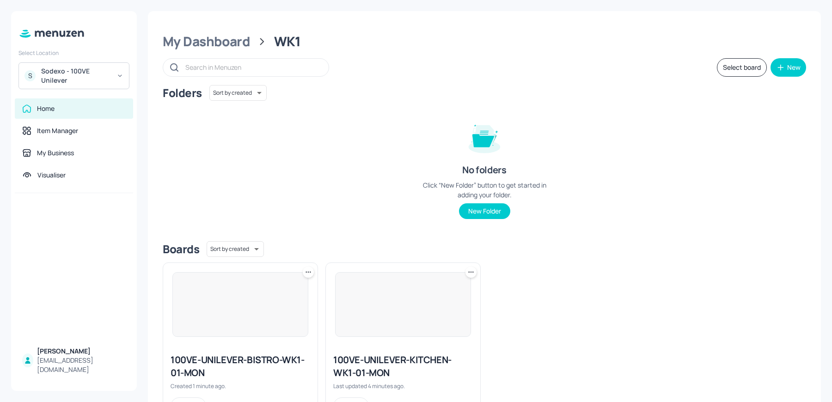
scroll to position [42, 0]
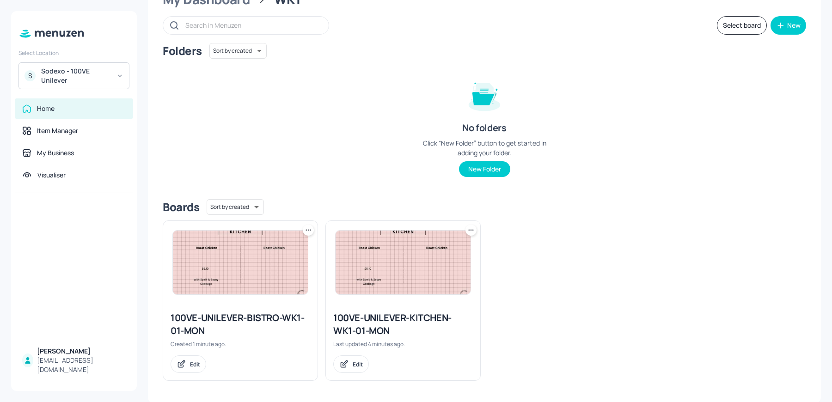
click at [310, 227] on icon at bounding box center [308, 230] width 9 height 9
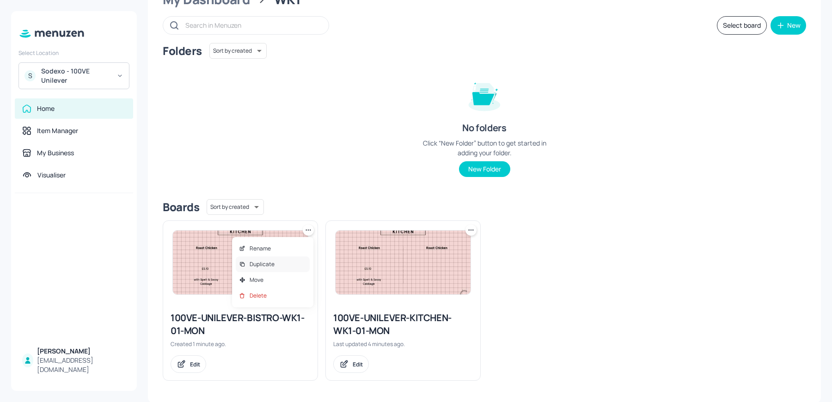
click at [275, 265] on div "Duplicate" at bounding box center [273, 265] width 74 height 16
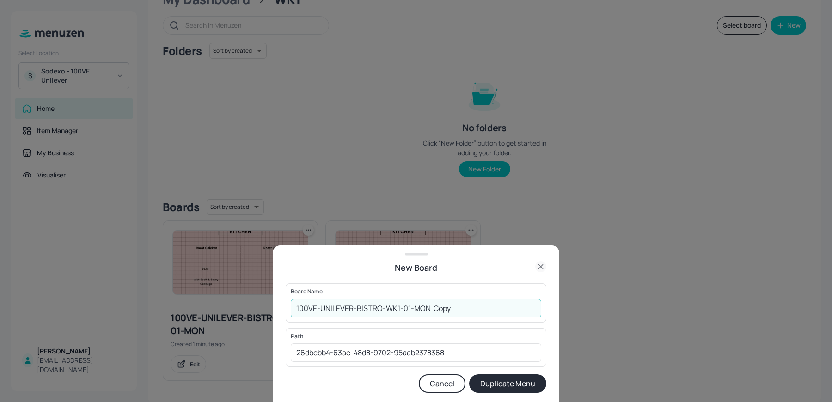
click at [379, 309] on input "100VE-UNILEVER-BISTRO-WK1-01-MON Copy" at bounding box center [416, 308] width 251 height 18
drag, startPoint x: 443, startPoint y: 309, endPoint x: 563, endPoint y: 314, distance: 120.3
click at [563, 314] on div "New Board Board Name 100VE-UNILEVER-BREAKFASTSPECIAL-WK1-01-MON Copy ​ Path 26d…" at bounding box center [416, 201] width 832 height 402
type input "100VE-UNILEVER-BREAKFASTSPECIAL-WK1"
click at [469, 374] on button "Duplicate Menu" at bounding box center [507, 383] width 77 height 18
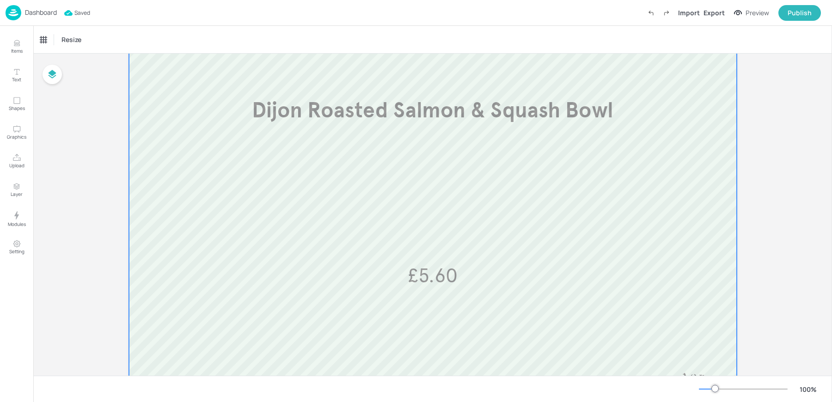
scroll to position [145, 0]
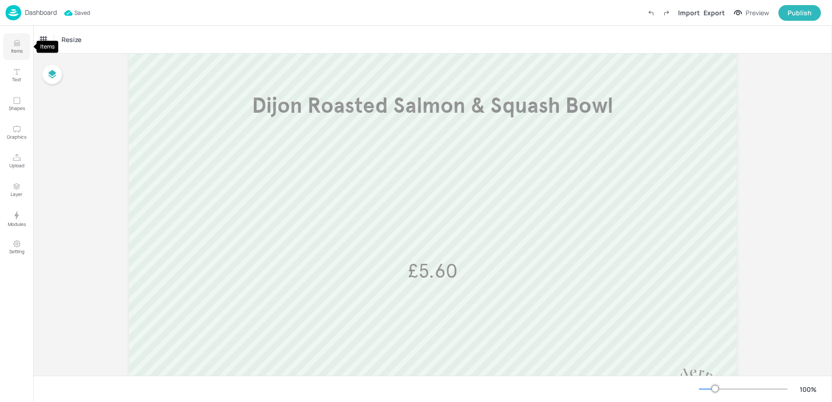
click at [21, 44] on button "Items" at bounding box center [16, 46] width 27 height 27
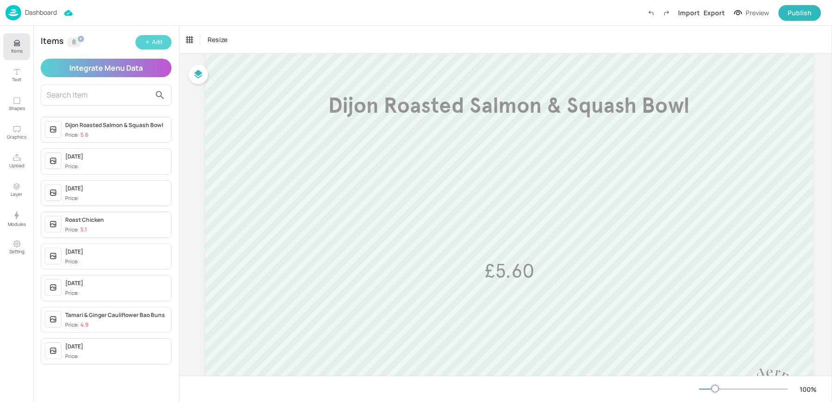
click at [154, 42] on div "Add" at bounding box center [157, 42] width 10 height 9
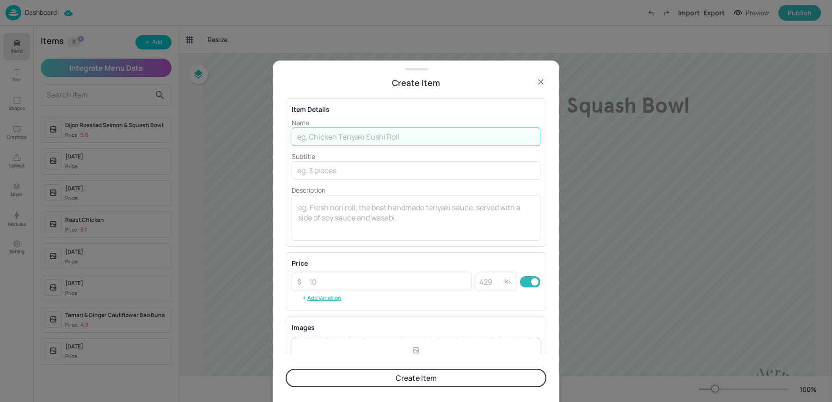
click at [328, 135] on input "text" at bounding box center [416, 137] width 249 height 18
type input "Pastrami & Sweet Potato Hash"
click at [326, 281] on input "number" at bounding box center [388, 282] width 168 height 18
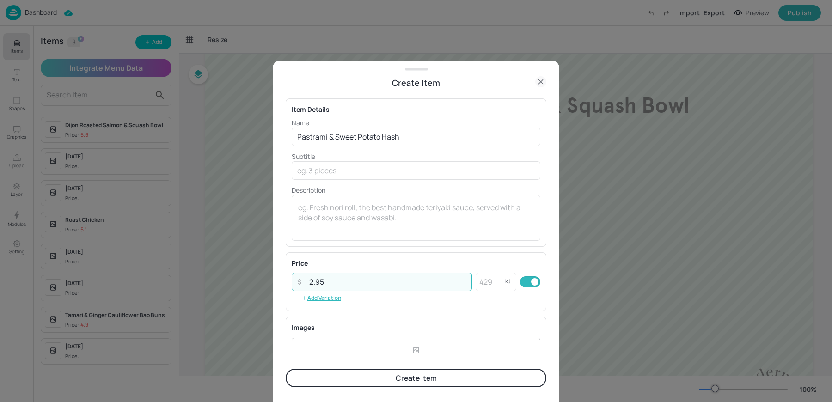
type input "2.95"
click at [286, 369] on button "Create Item" at bounding box center [416, 378] width 261 height 18
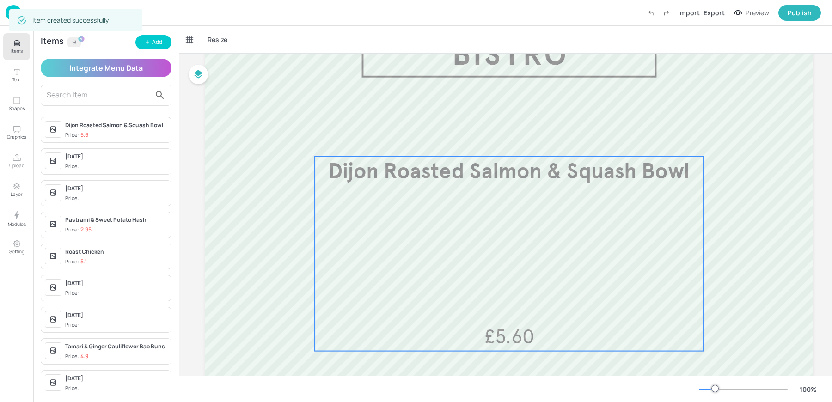
scroll to position [61, 0]
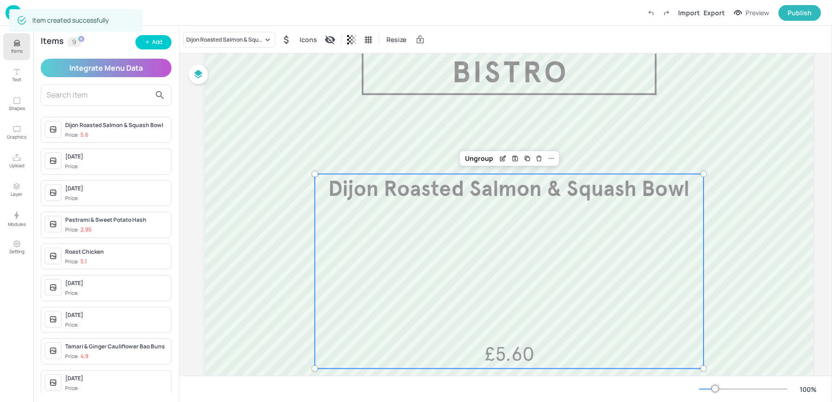
click at [377, 219] on div "Dijon Roasted Salmon & Squash Bowl £5.60" at bounding box center [509, 271] width 389 height 195
click at [208, 41] on div "Dijon Roasted Salmon & Squash Bowl" at bounding box center [224, 40] width 77 height 8
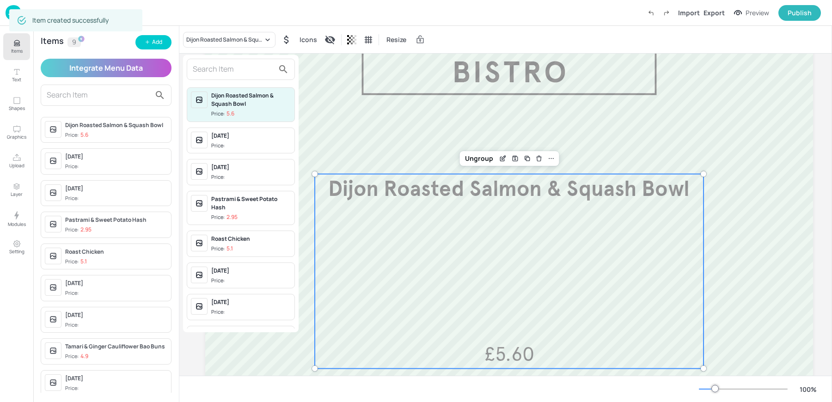
click at [220, 74] on input "text" at bounding box center [233, 69] width 81 height 15
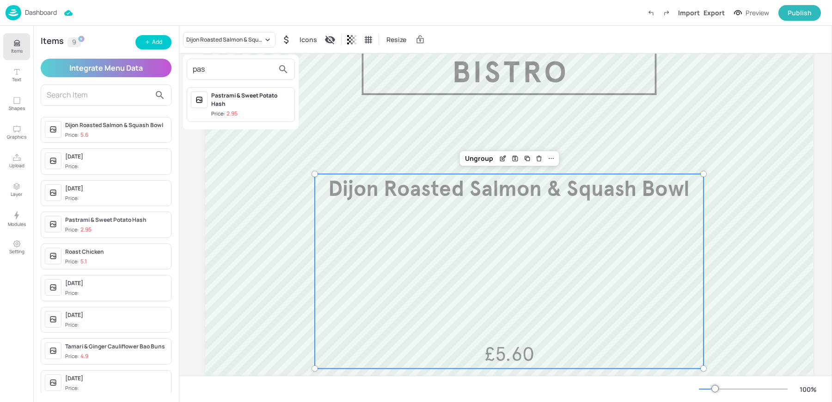
type input "pas"
click at [231, 102] on div "Pastrami & Sweet Potato Hash" at bounding box center [250, 100] width 79 height 17
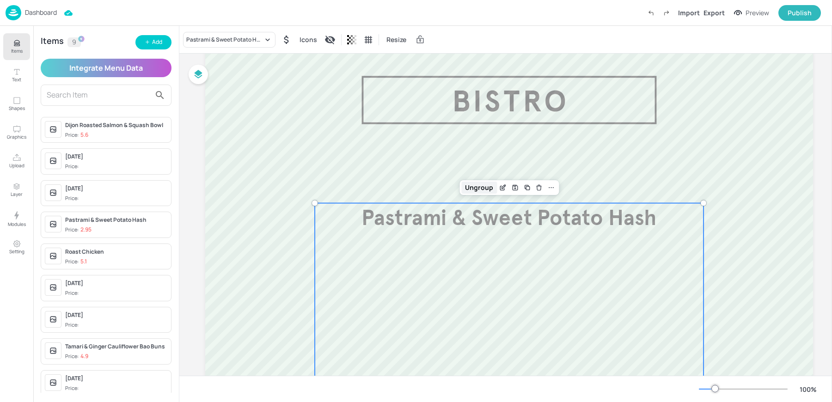
scroll to position [31, 0]
click at [151, 38] on button "Add" at bounding box center [153, 42] width 36 height 14
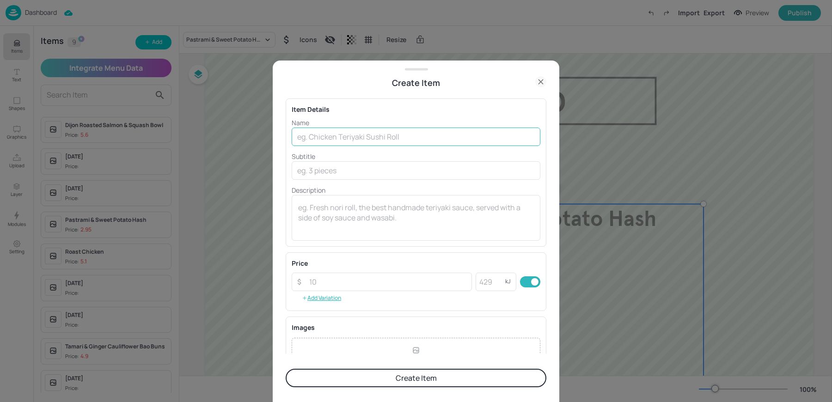
click at [378, 136] on input "text" at bounding box center [416, 137] width 249 height 18
type input "Breakfast Special"
click at [286, 369] on button "Create Item" at bounding box center [416, 378] width 261 height 18
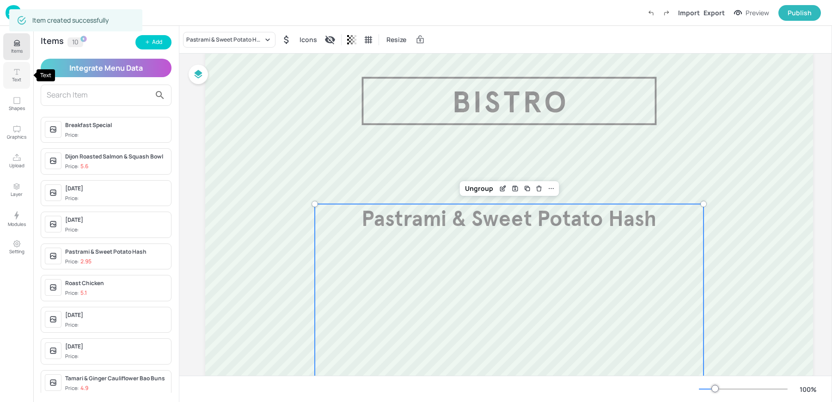
click at [13, 79] on p "Text" at bounding box center [16, 79] width 9 height 6
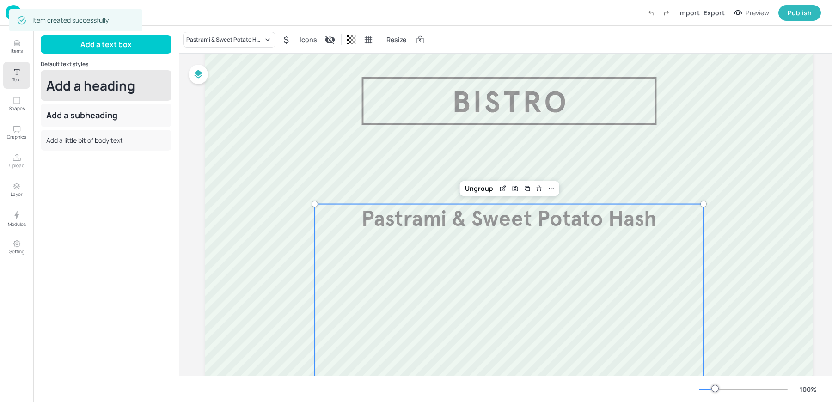
click at [100, 95] on div "Add a heading" at bounding box center [106, 85] width 131 height 31
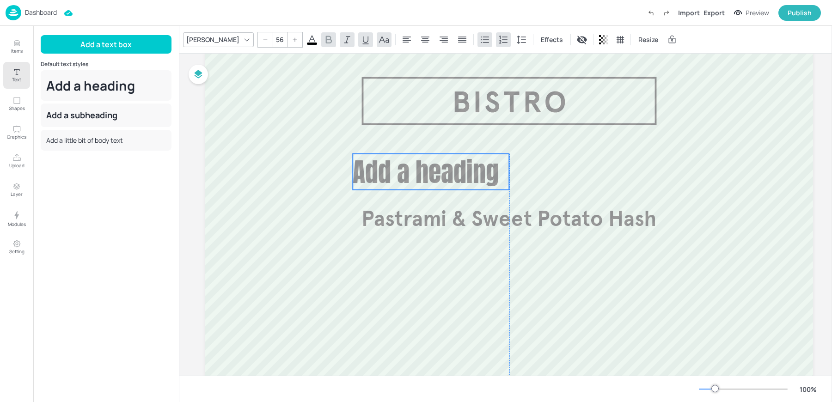
drag, startPoint x: 319, startPoint y: 114, endPoint x: 401, endPoint y: 169, distance: 98.3
click at [401, 169] on span "Add a heading" at bounding box center [426, 172] width 146 height 39
click at [243, 38] on icon at bounding box center [246, 39] width 7 height 7
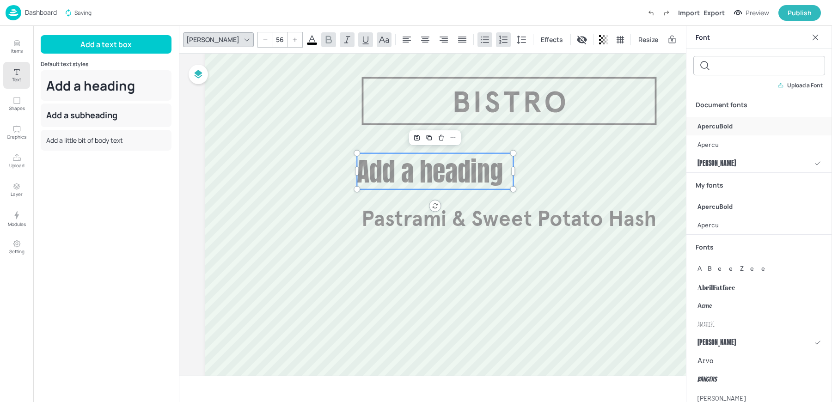
click at [730, 128] on span "ApercuBold" at bounding box center [714, 127] width 35 height 10
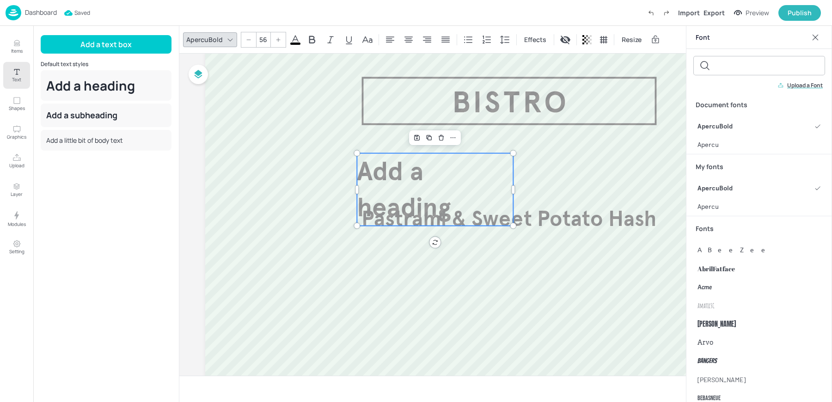
click at [264, 42] on input "56" at bounding box center [263, 39] width 13 height 15
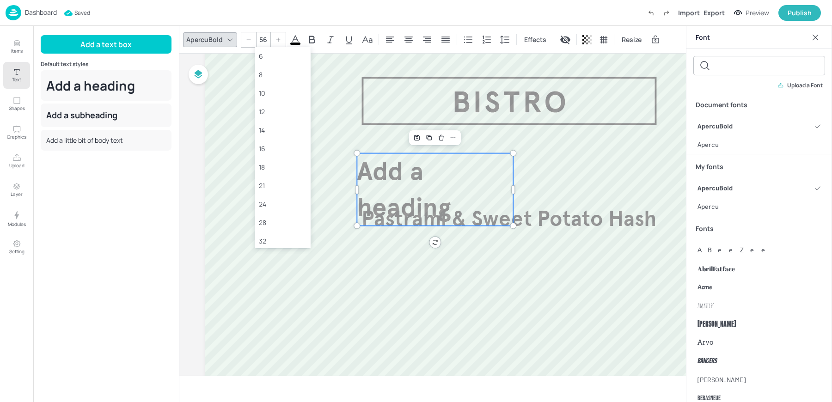
type input "r"
type input "50"
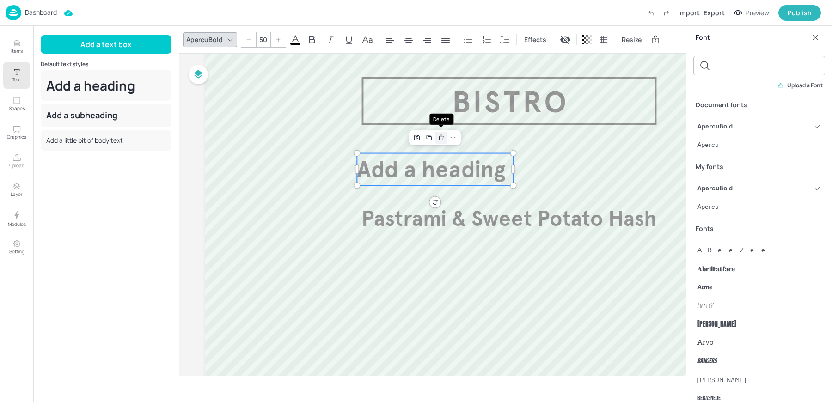
click at [444, 134] on icon "Delete" at bounding box center [441, 137] width 7 height 7
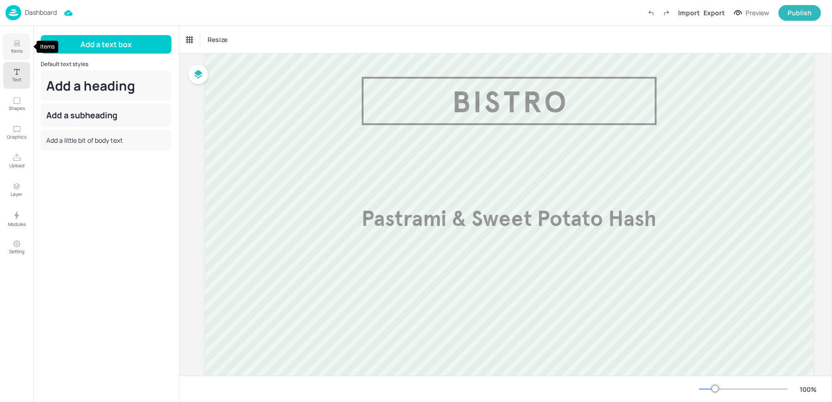
click at [19, 45] on icon "Items" at bounding box center [17, 45] width 6 height 1
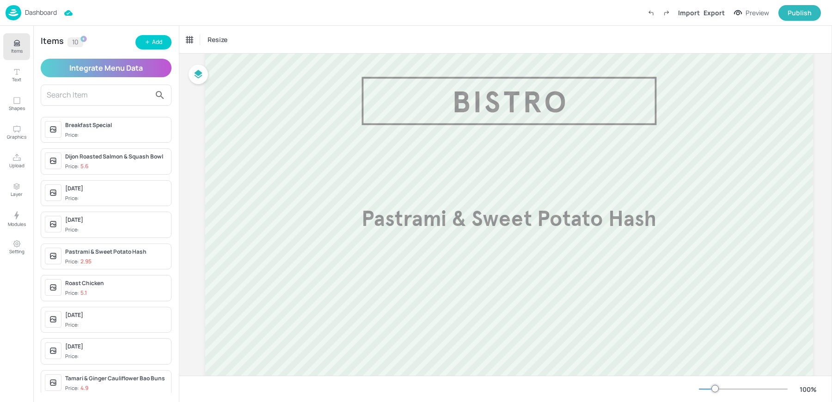
click at [103, 121] on div "Breakfast Special" at bounding box center [116, 125] width 102 height 8
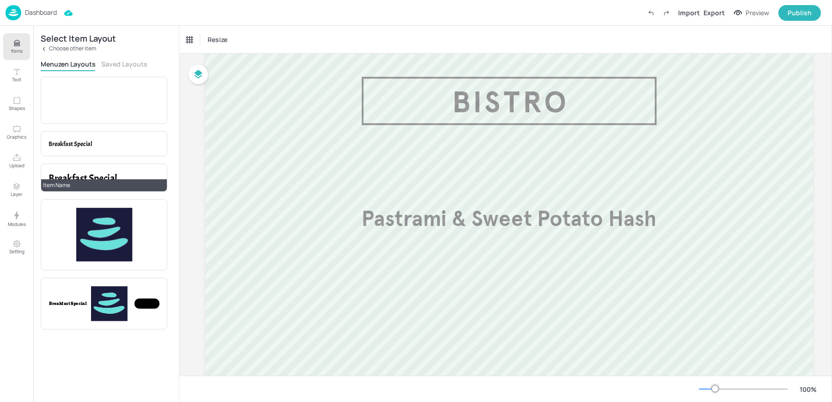
click at [97, 171] on span "Breakfast Special" at bounding box center [83, 177] width 68 height 13
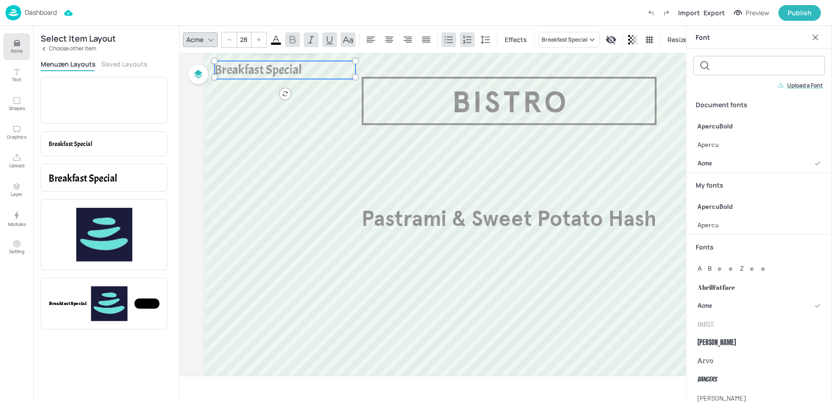
click at [211, 38] on icon at bounding box center [210, 39] width 7 height 7
click at [716, 123] on span "ApercuBold" at bounding box center [714, 127] width 35 height 10
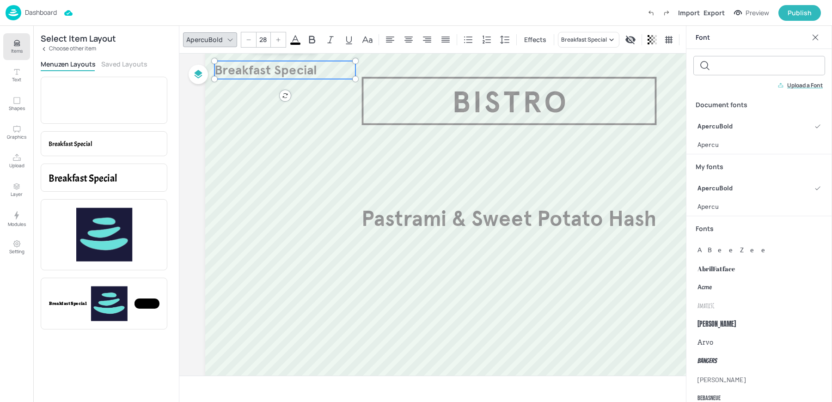
click at [261, 38] on input "28" at bounding box center [263, 39] width 13 height 15
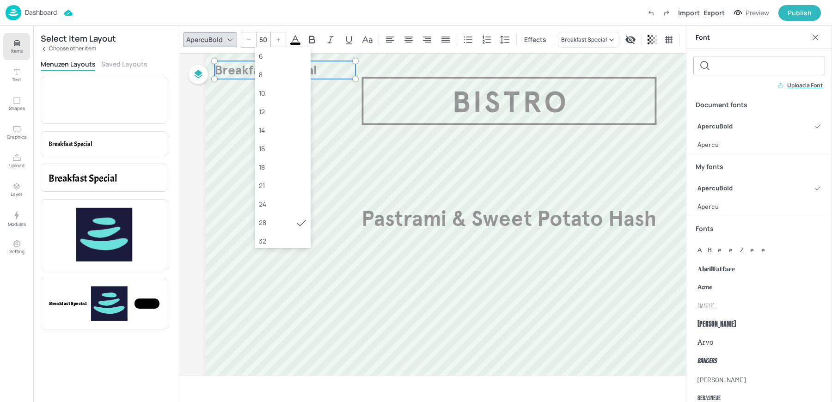
type input "50"
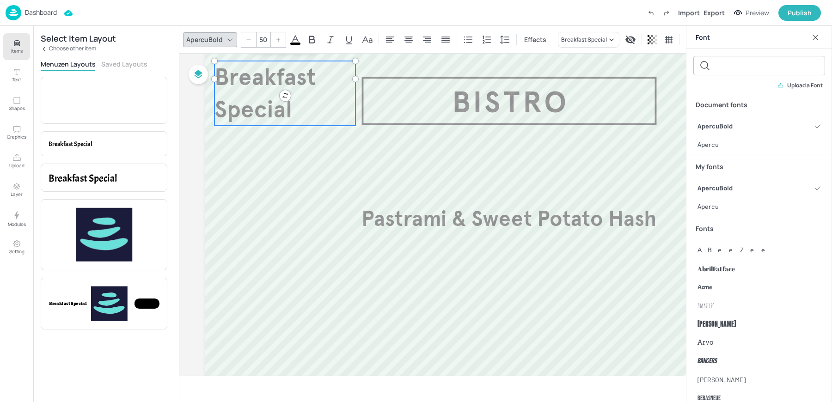
click at [818, 37] on icon at bounding box center [815, 37] width 9 height 9
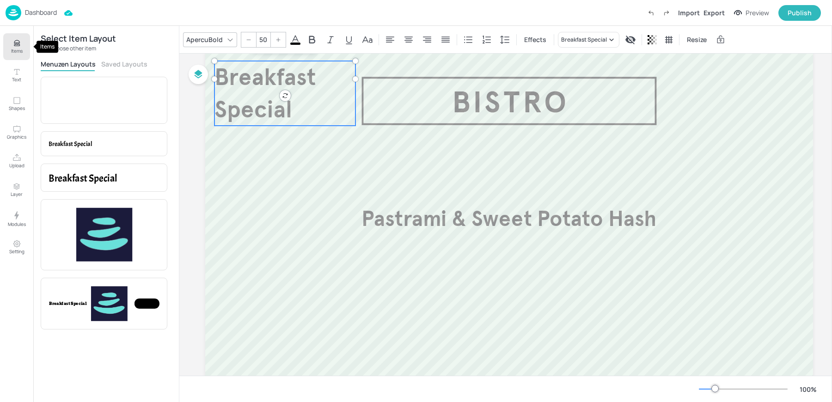
click at [25, 44] on button "Items" at bounding box center [16, 46] width 27 height 27
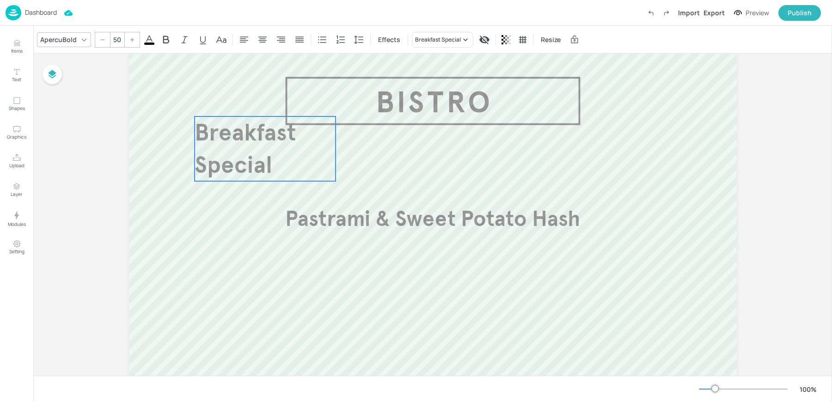
drag, startPoint x: 216, startPoint y: 97, endPoint x: 309, endPoint y: 176, distance: 122.0
click at [309, 176] on p "Breakfast Special" at bounding box center [265, 148] width 141 height 65
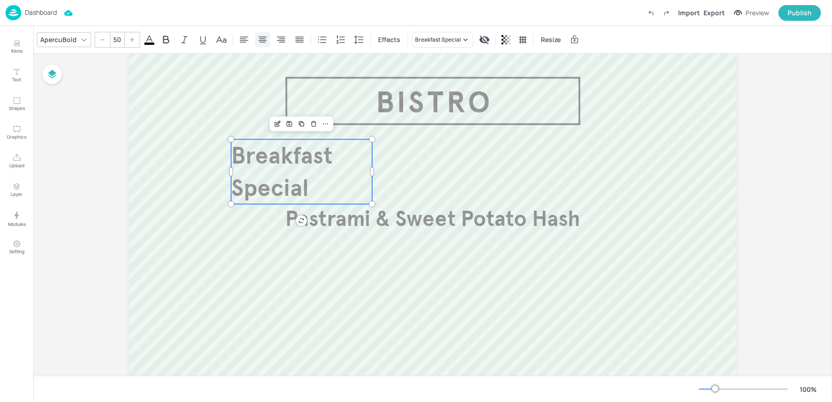
click at [263, 43] on icon at bounding box center [262, 39] width 11 height 11
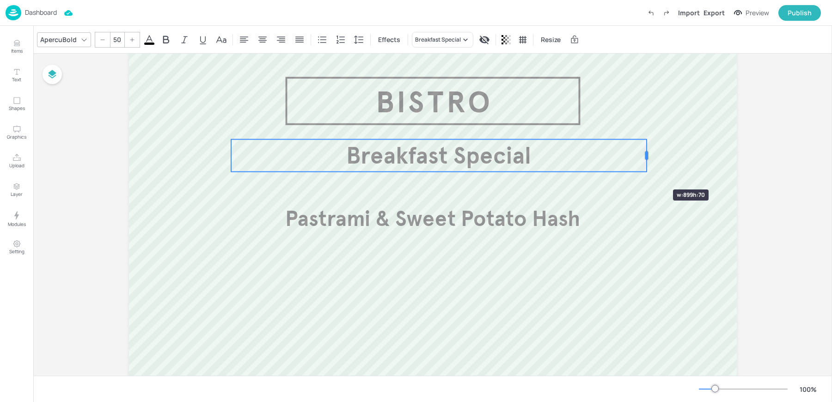
drag, startPoint x: 371, startPoint y: 170, endPoint x: 646, endPoint y: 173, distance: 275.5
click at [646, 173] on div "Pastrami & Sweet Potato Hash £2.95 Breakfast Special" at bounding box center [433, 301] width 608 height 499
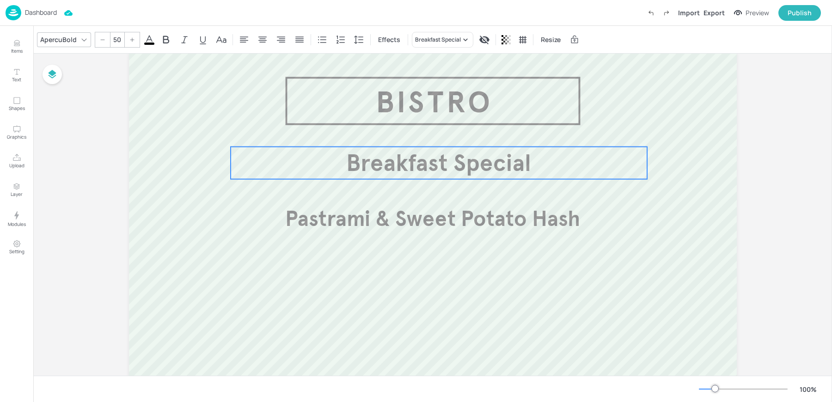
drag, startPoint x: 446, startPoint y: 153, endPoint x: 446, endPoint y: 161, distance: 7.9
click at [446, 161] on span "Breakfast Special" at bounding box center [438, 163] width 185 height 29
click at [462, 130] on icon at bounding box center [462, 131] width 7 height 7
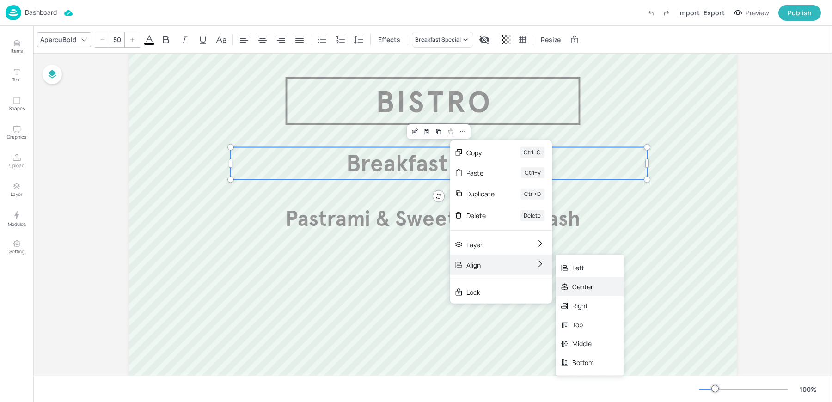
click at [593, 287] on div "Center" at bounding box center [583, 287] width 22 height 10
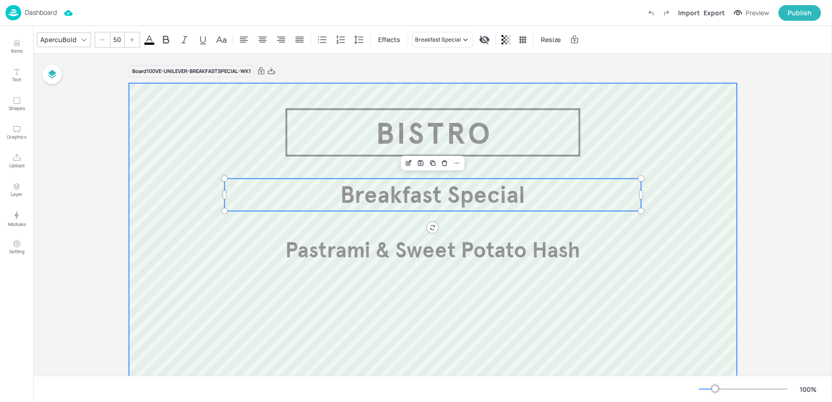
click at [675, 271] on div at bounding box center [433, 332] width 608 height 499
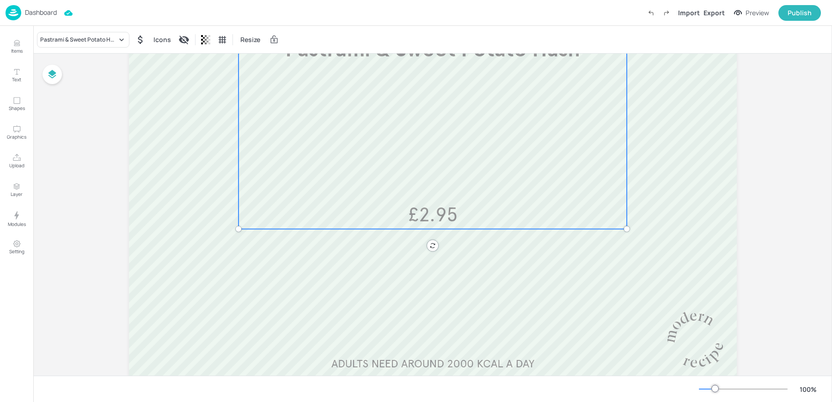
click at [449, 189] on div "Pastrami & Sweet Potato Hash £2.95" at bounding box center [432, 132] width 389 height 195
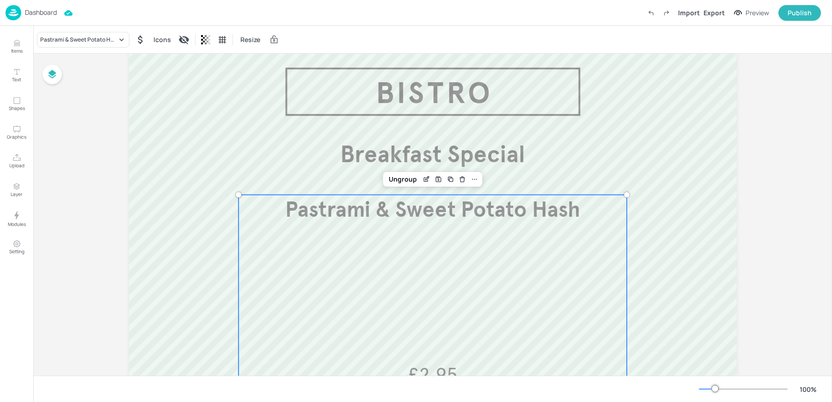
scroll to position [31, 0]
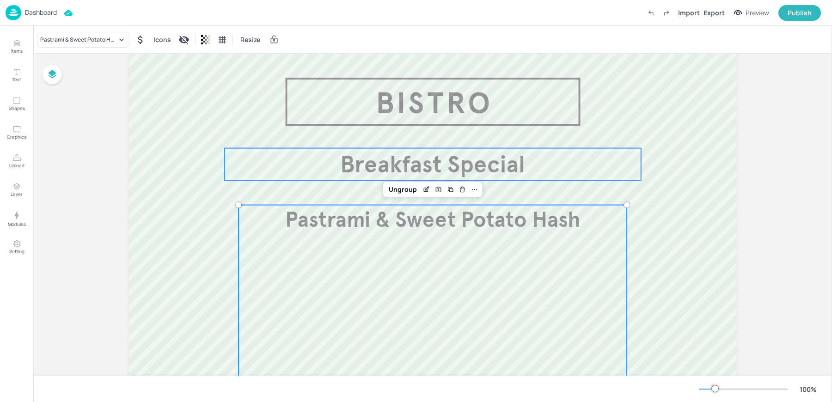
click at [410, 158] on span "Breakfast Special" at bounding box center [432, 164] width 185 height 29
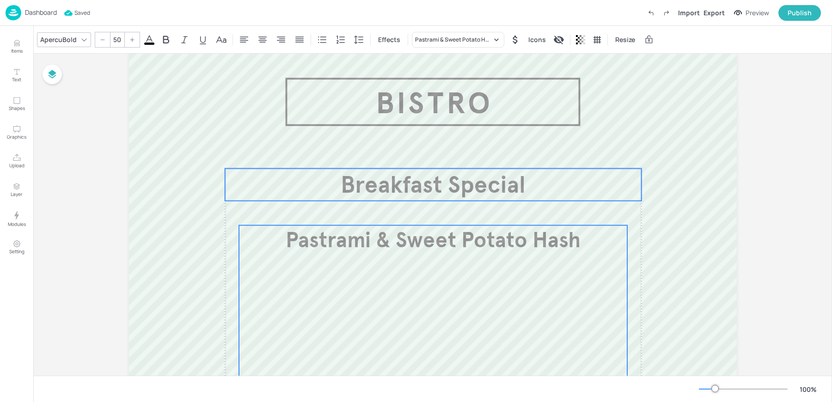
drag, startPoint x: 410, startPoint y: 158, endPoint x: 410, endPoint y: 178, distance: 20.3
click at [410, 178] on span "Breakfast Special" at bounding box center [433, 185] width 185 height 29
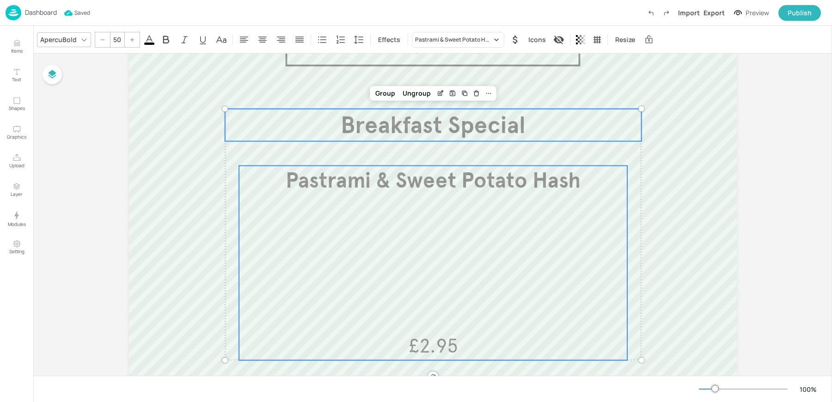
scroll to position [0, 0]
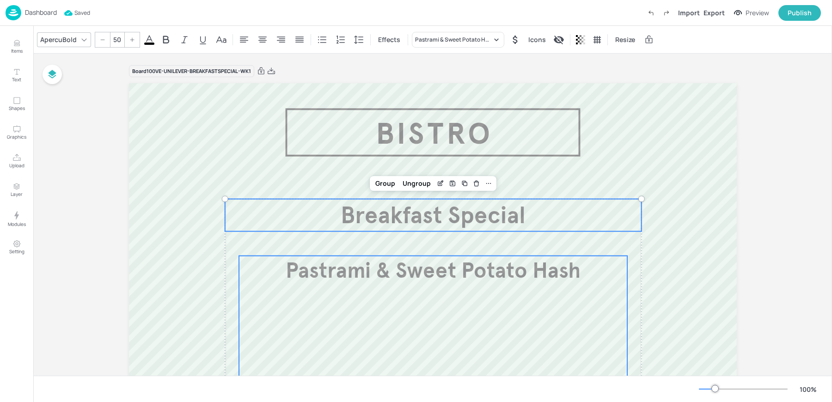
click at [397, 72] on div "Board 100VE-UNILEVER-BREAKFASTSPECIAL-WK1" at bounding box center [433, 71] width 608 height 13
click at [490, 187] on div at bounding box center [489, 183] width 12 height 12
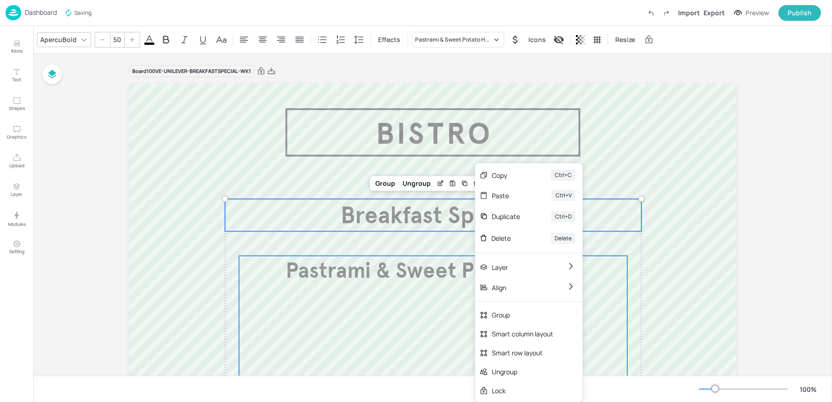
click at [490, 187] on div "Paste Ctrl+V" at bounding box center [529, 195] width 108 height 20
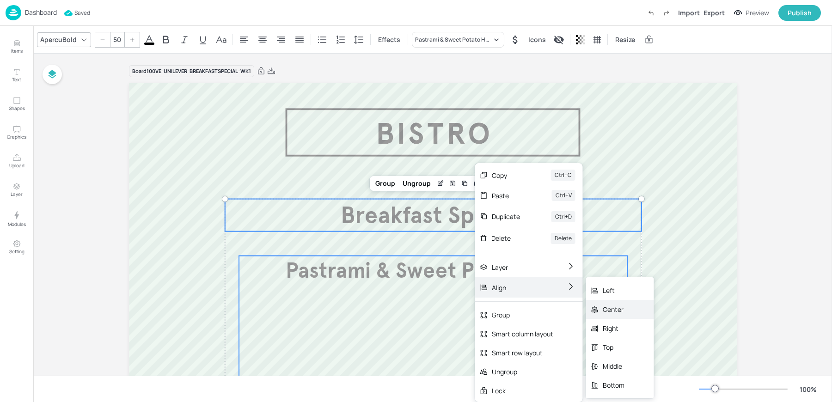
click at [613, 310] on div "Center" at bounding box center [614, 310] width 22 height 10
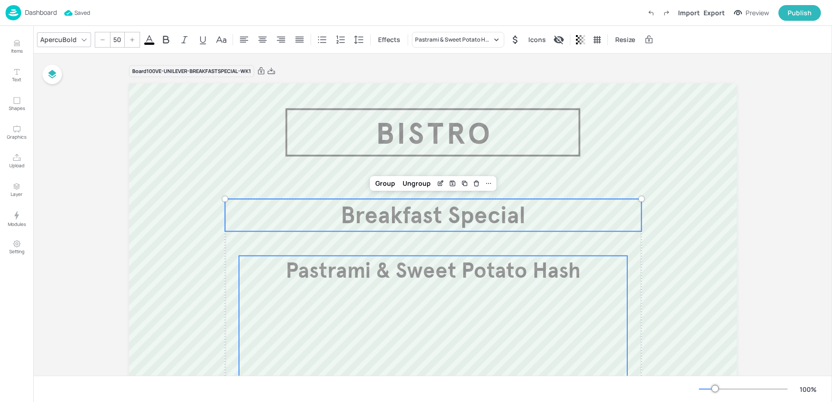
click at [784, 261] on div "Board 100VE-UNILEVER-BREAKFASTSPECIAL-WK1 Pastrami & Sweet Potato Hash £2.95 Br…" at bounding box center [432, 330] width 799 height 552
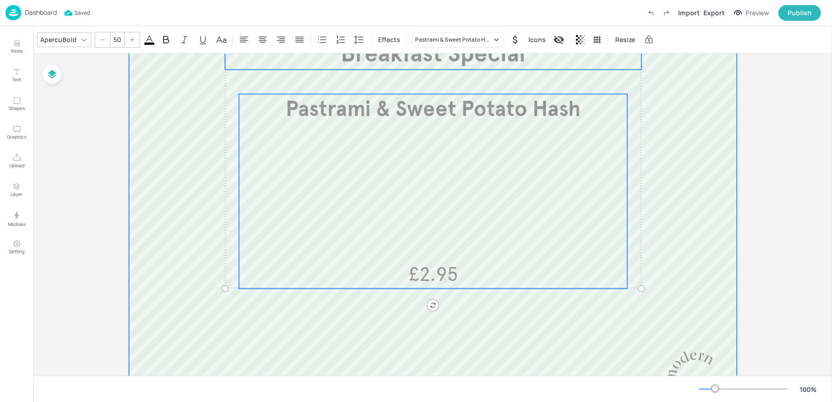
scroll to position [208, 0]
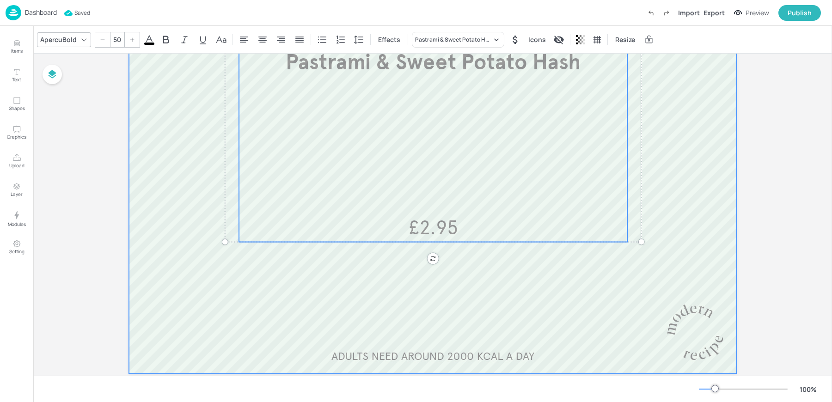
click at [513, 323] on div at bounding box center [433, 124] width 608 height 499
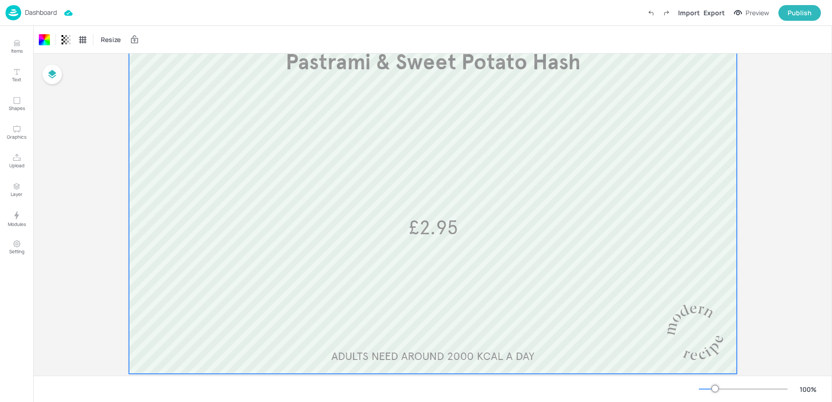
scroll to position [0, 0]
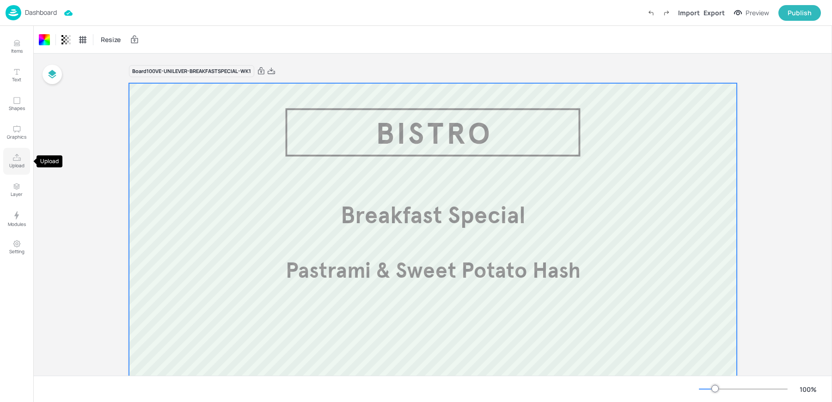
click at [18, 161] on icon "Upload" at bounding box center [16, 157] width 9 height 9
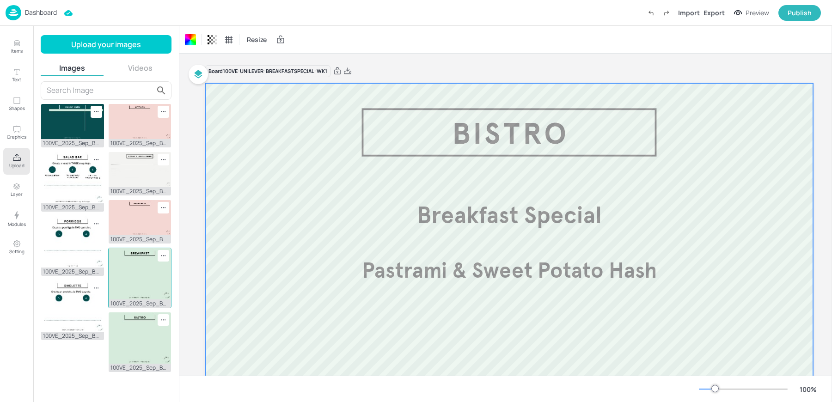
click at [146, 280] on img at bounding box center [140, 273] width 63 height 51
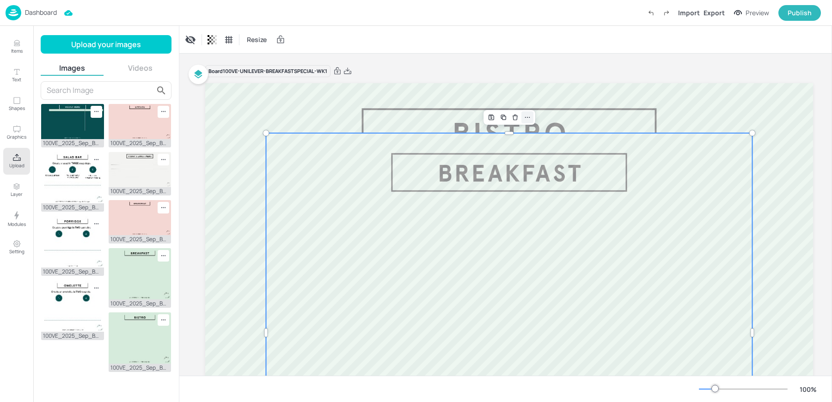
click at [527, 115] on icon at bounding box center [527, 117] width 7 height 7
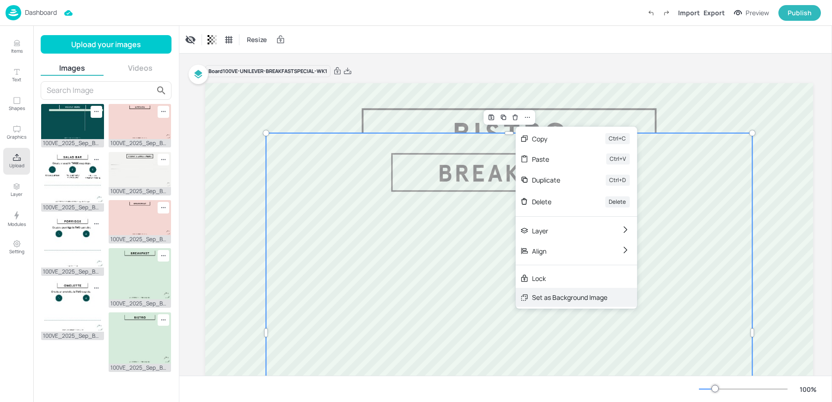
click at [566, 289] on div "Set as Background Image" at bounding box center [576, 297] width 122 height 19
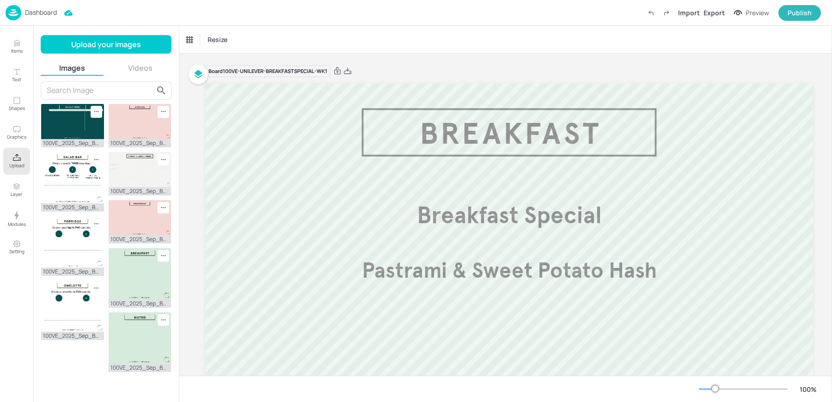
click at [487, 69] on div "Board 100VE-UNILEVER-BREAKFASTSPECIAL-WK1" at bounding box center [509, 71] width 608 height 13
click at [39, 15] on p "Dashboard" at bounding box center [41, 12] width 32 height 6
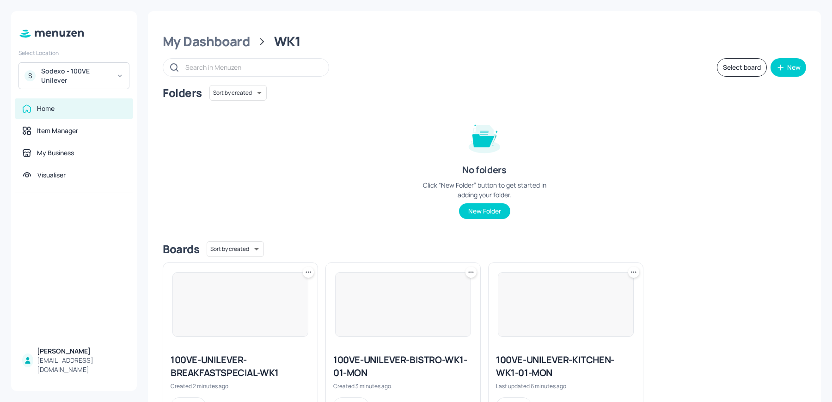
scroll to position [42, 0]
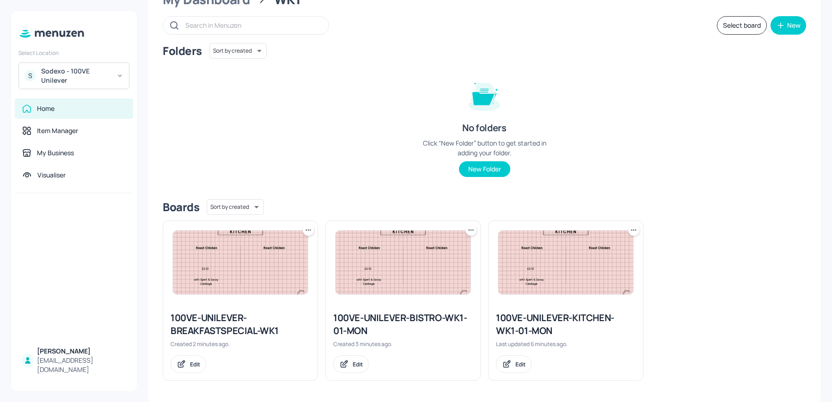
click at [531, 260] on img at bounding box center [565, 263] width 135 height 64
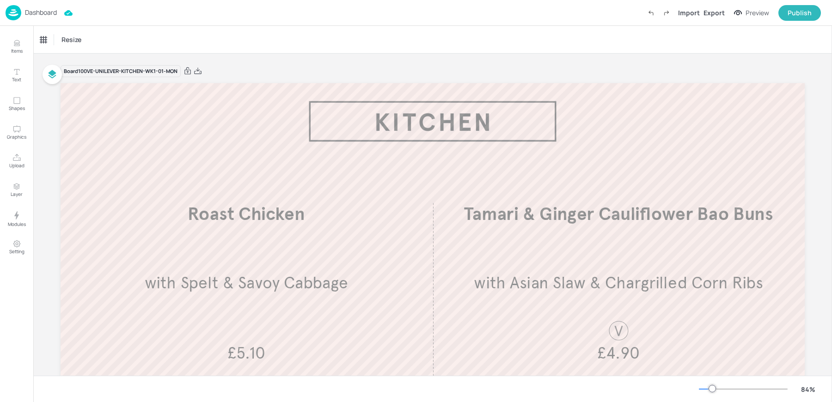
click at [33, 11] on p "Dashboard" at bounding box center [41, 12] width 32 height 6
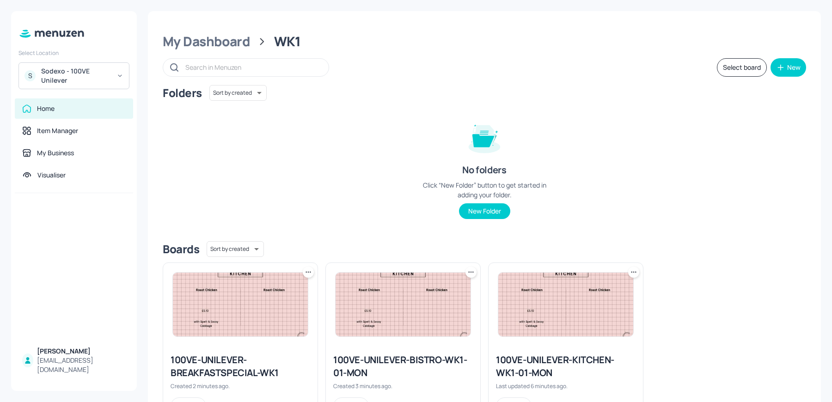
click at [401, 309] on img at bounding box center [403, 305] width 135 height 64
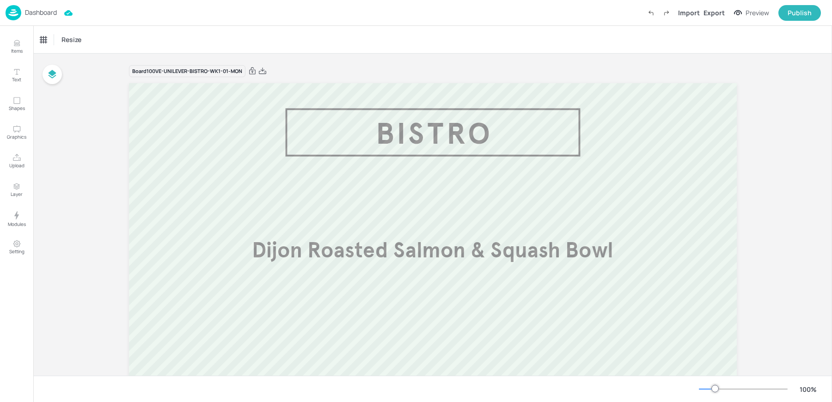
click at [29, 16] on p "Dashboard" at bounding box center [41, 12] width 32 height 6
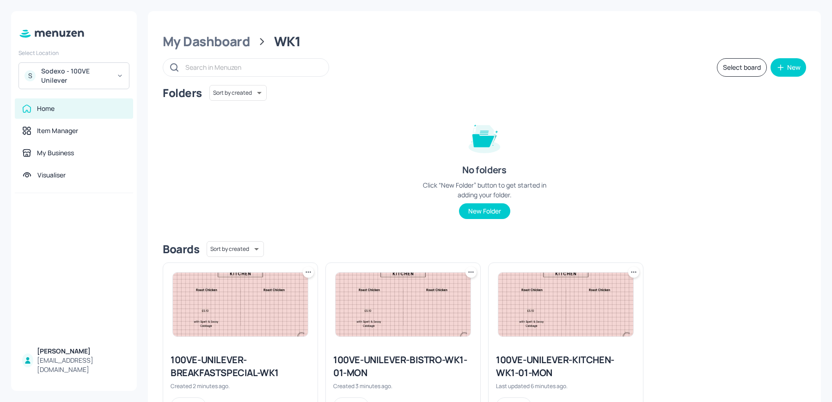
click at [392, 333] on img at bounding box center [403, 305] width 135 height 64
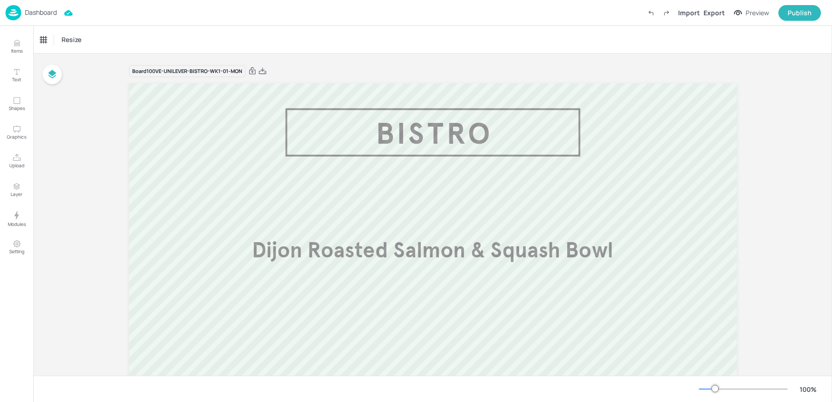
click at [43, 14] on p "Dashboard" at bounding box center [41, 12] width 32 height 6
click at [428, 37] on div "Resize" at bounding box center [432, 39] width 799 height 27
click at [31, 17] on div "Dashboard" at bounding box center [31, 12] width 51 height 15
click at [31, 11] on p "Dashboard" at bounding box center [41, 12] width 32 height 6
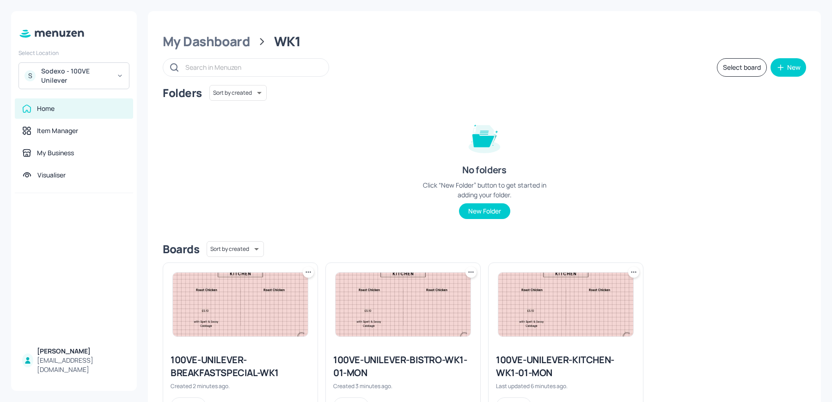
click at [241, 330] on img at bounding box center [240, 305] width 135 height 64
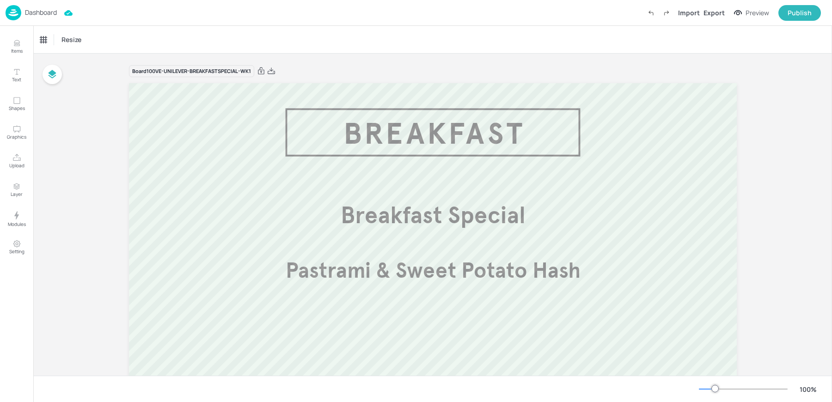
click at [28, 12] on p "Dashboard" at bounding box center [41, 12] width 32 height 6
